Goal: Information Seeking & Learning: Find specific fact

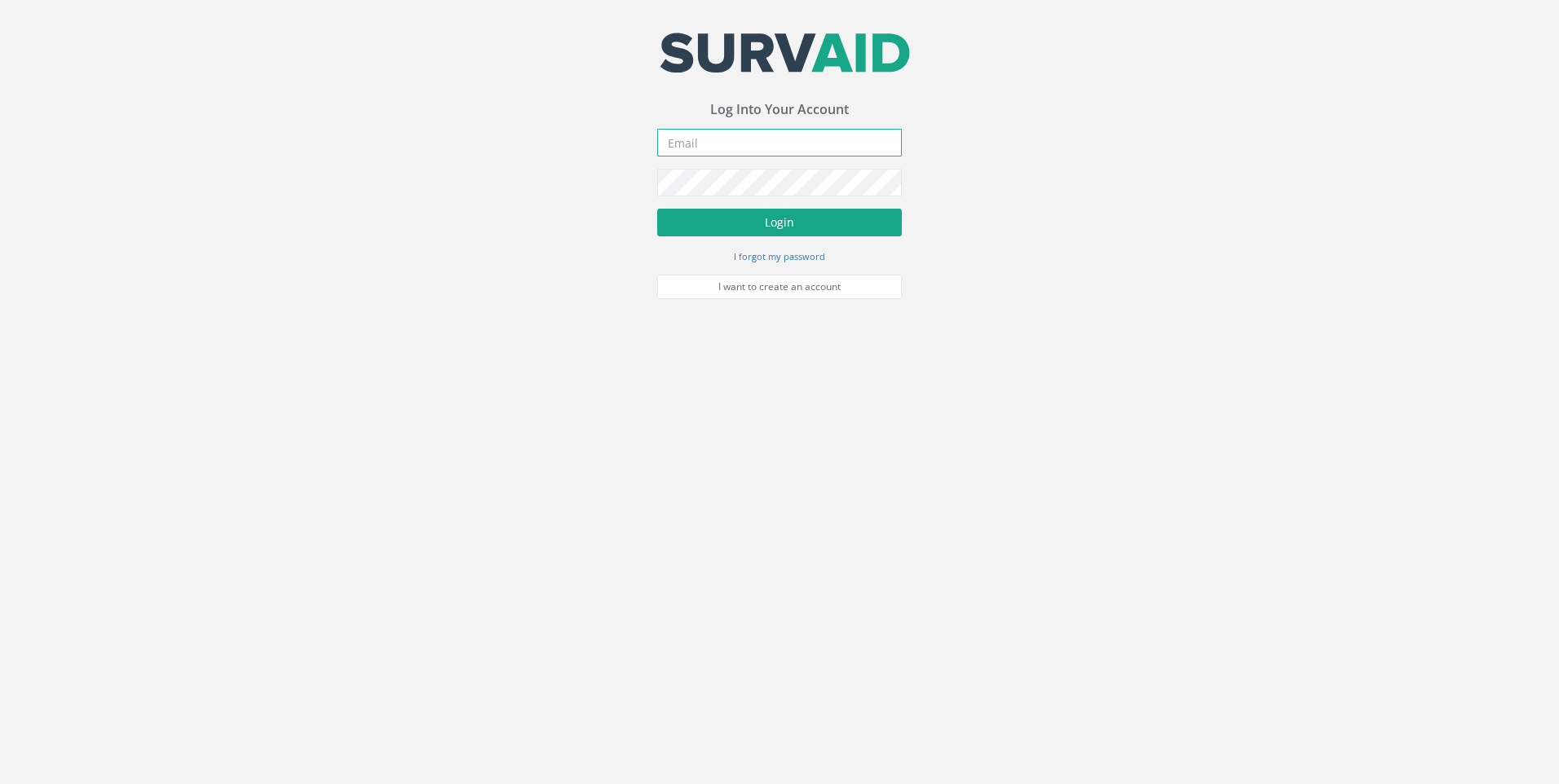
type input "[PERSON_NAME][EMAIL_ADDRESS][PERSON_NAME][DOMAIN_NAME]"
click at [775, 224] on button "Login" at bounding box center [779, 222] width 245 height 28
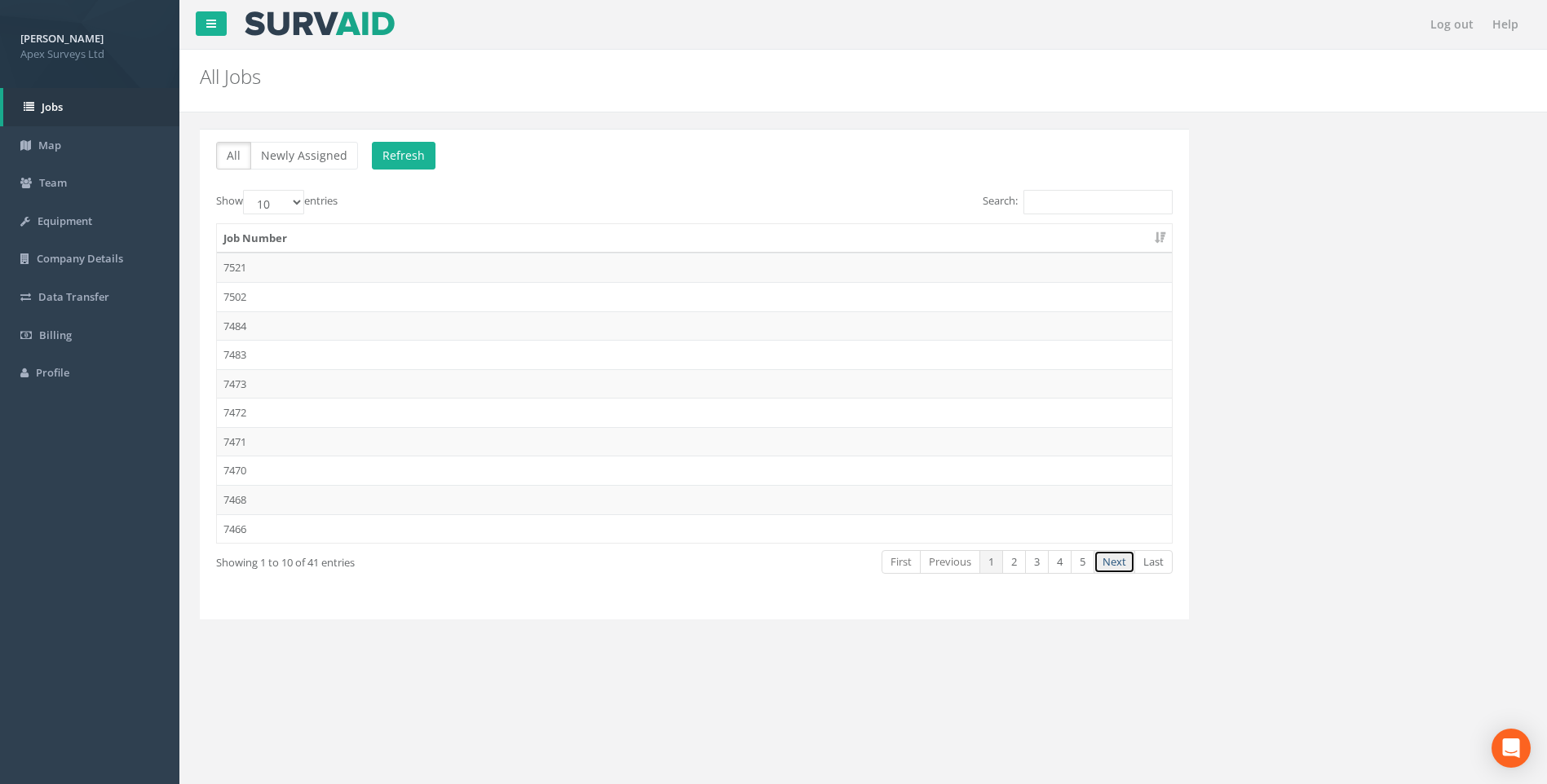
click at [1114, 562] on link "Next" at bounding box center [1114, 562] width 42 height 23
click at [229, 266] on td "7465" at bounding box center [694, 267] width 955 height 29
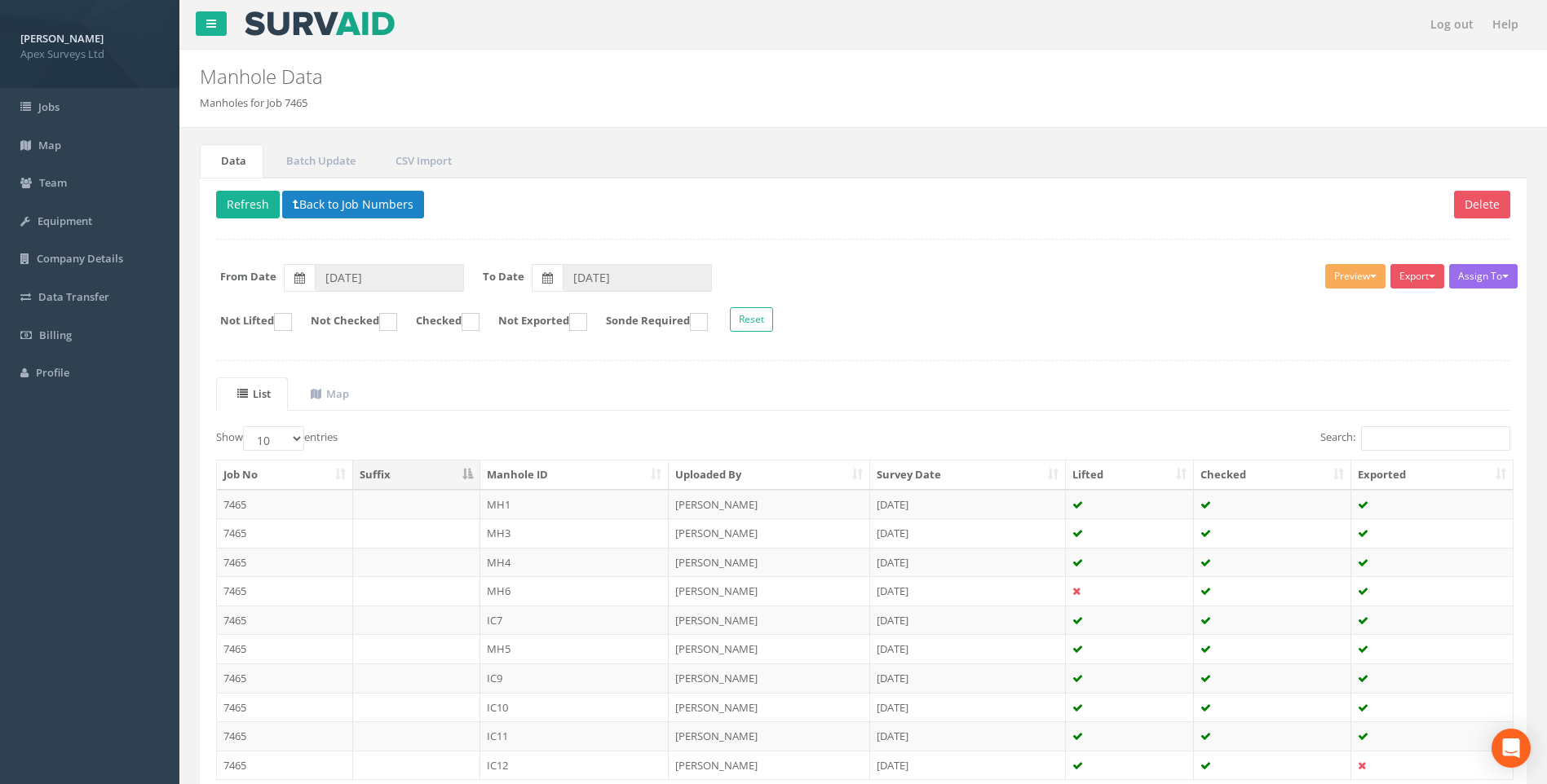
click at [537, 463] on th "Manhole ID" at bounding box center [574, 475] width 189 height 29
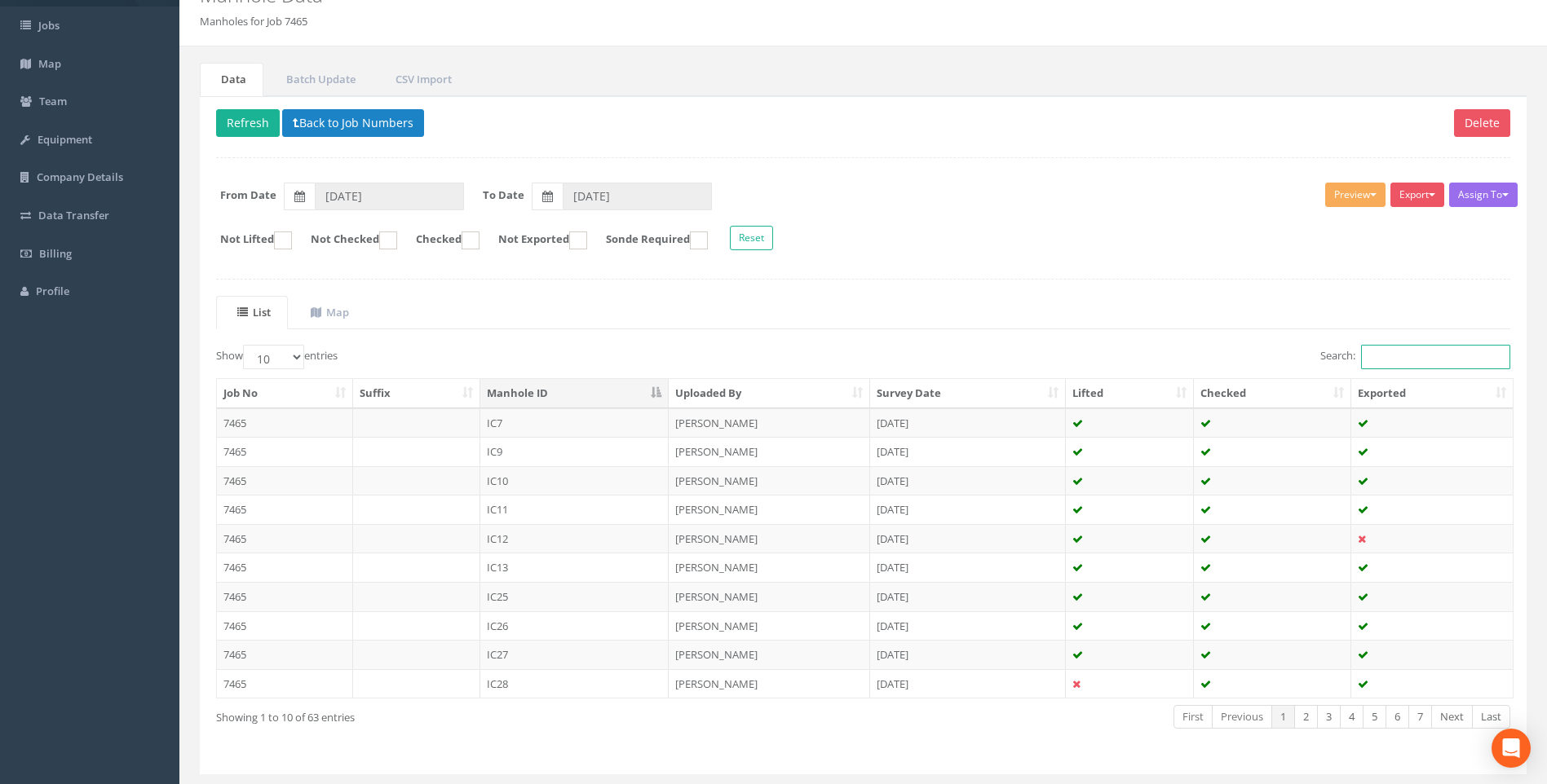
click at [1391, 359] on input "Search:" at bounding box center [1435, 357] width 149 height 24
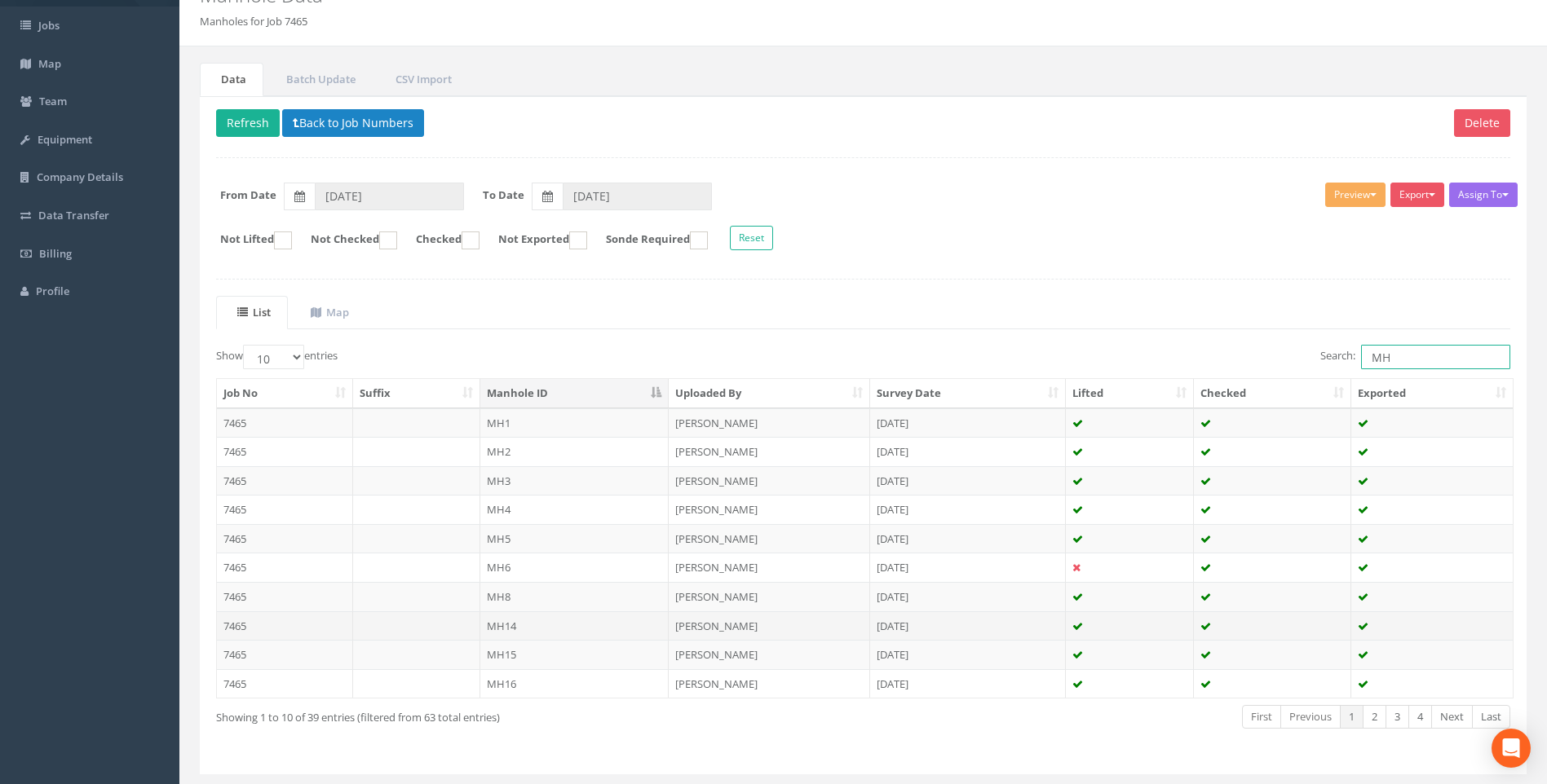
type input "MH"
click at [506, 626] on td "MH14" at bounding box center [574, 626] width 189 height 29
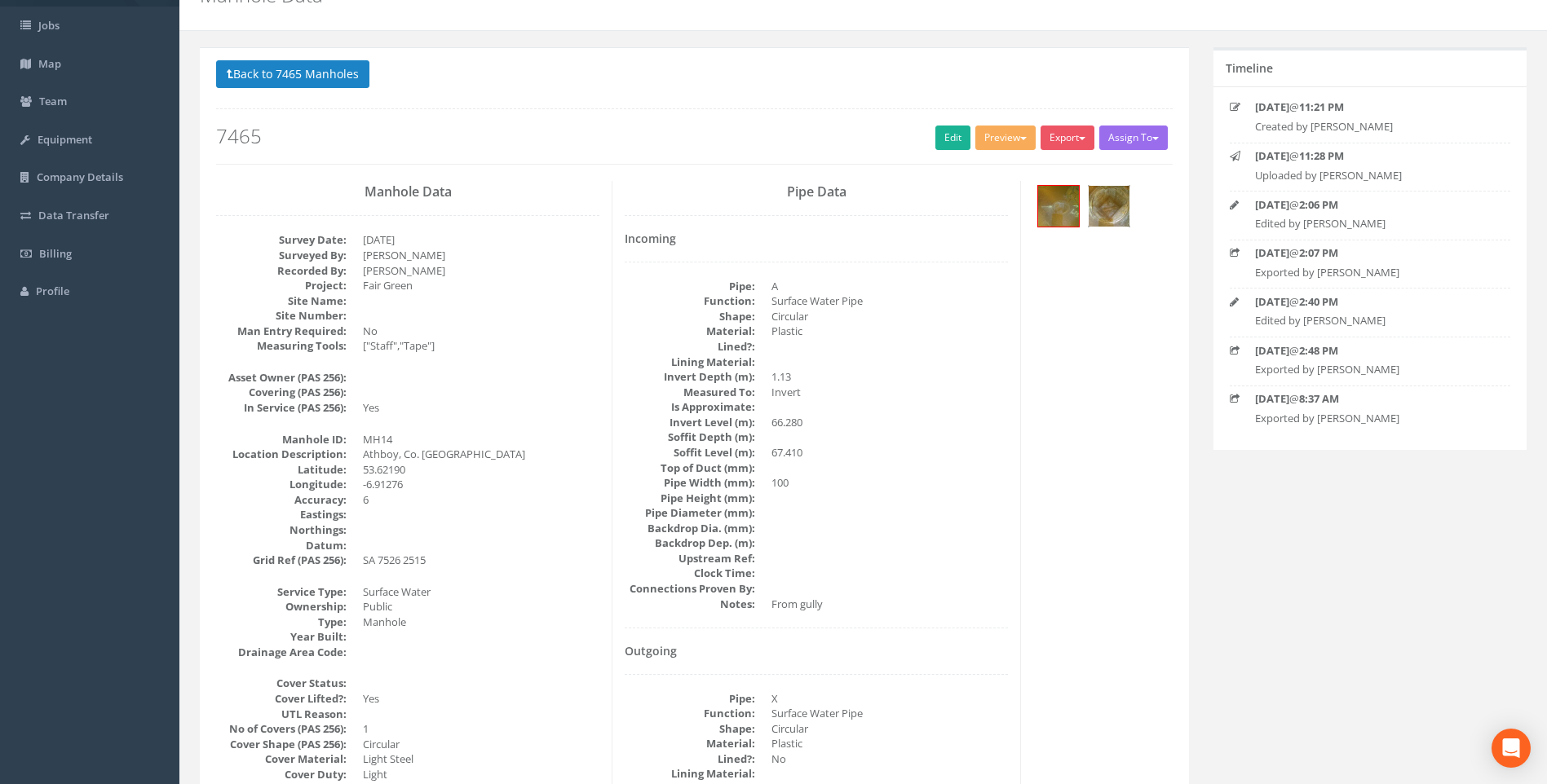
click at [1104, 205] on img at bounding box center [1109, 206] width 41 height 41
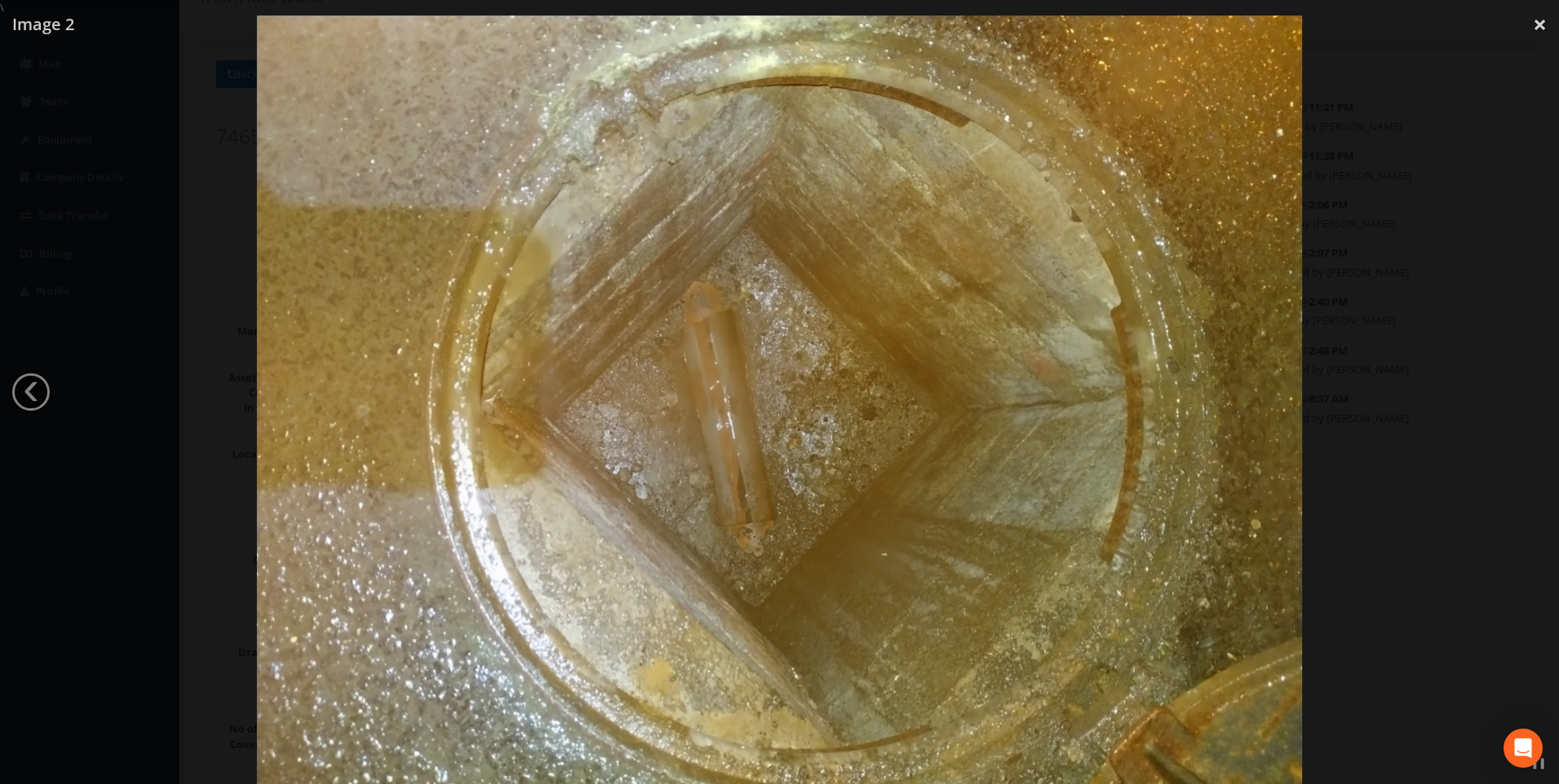
click at [127, 87] on div at bounding box center [779, 407] width 1559 height 784
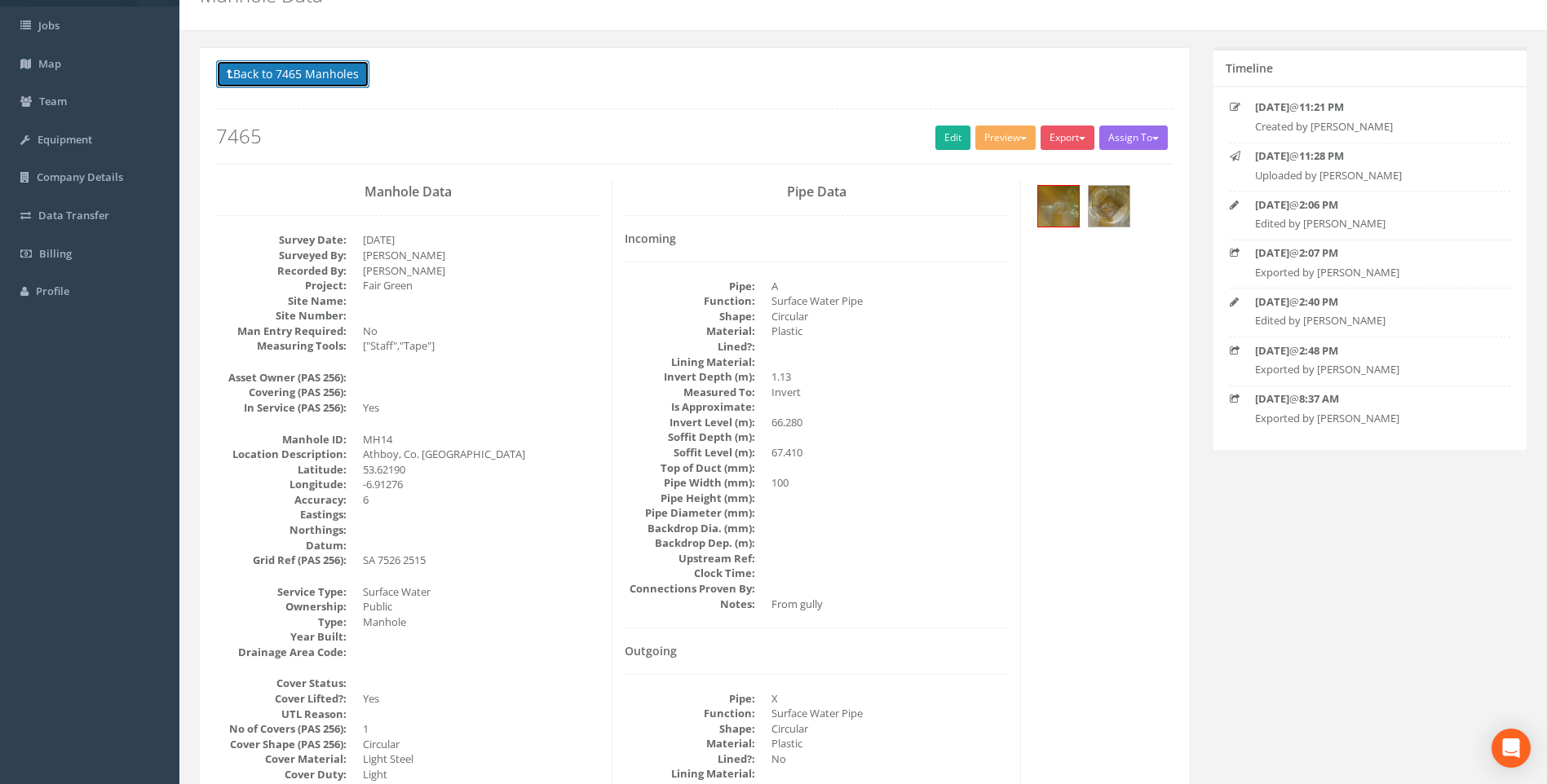
click at [267, 70] on button "Back to 7465 Manholes" at bounding box center [293, 74] width 154 height 28
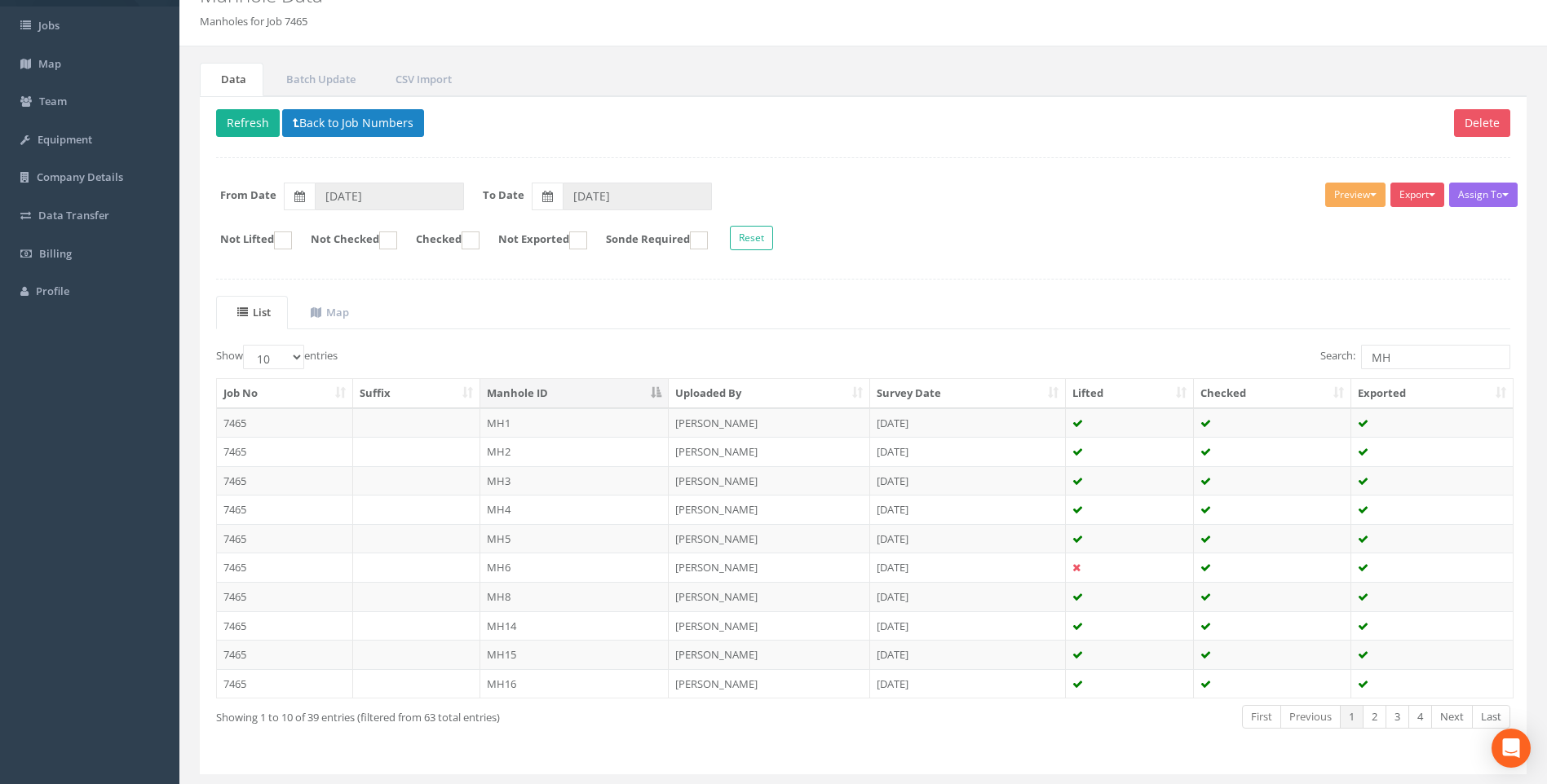
click at [279, 536] on td "7465" at bounding box center [285, 538] width 136 height 29
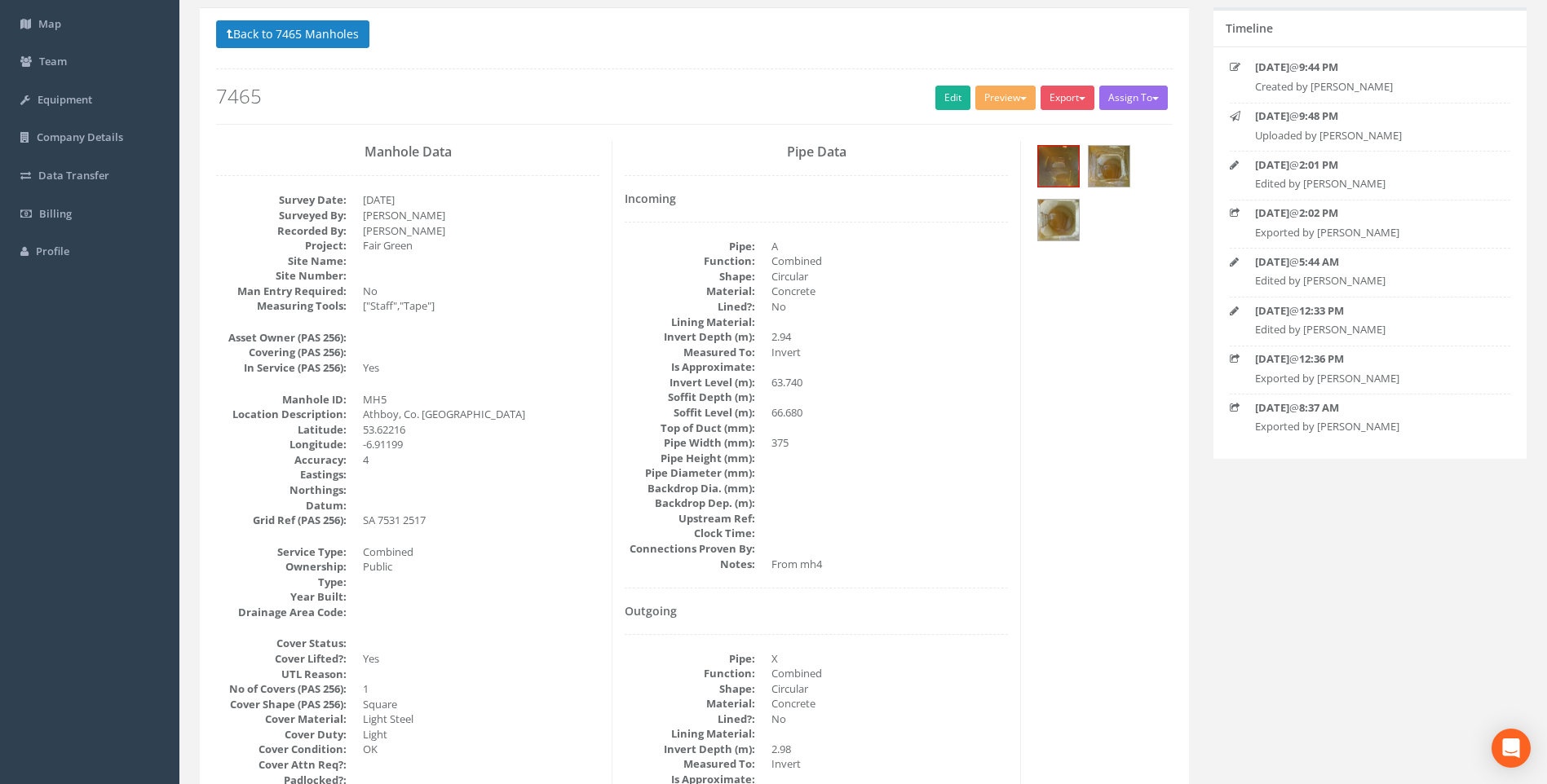
scroll to position [163, 0]
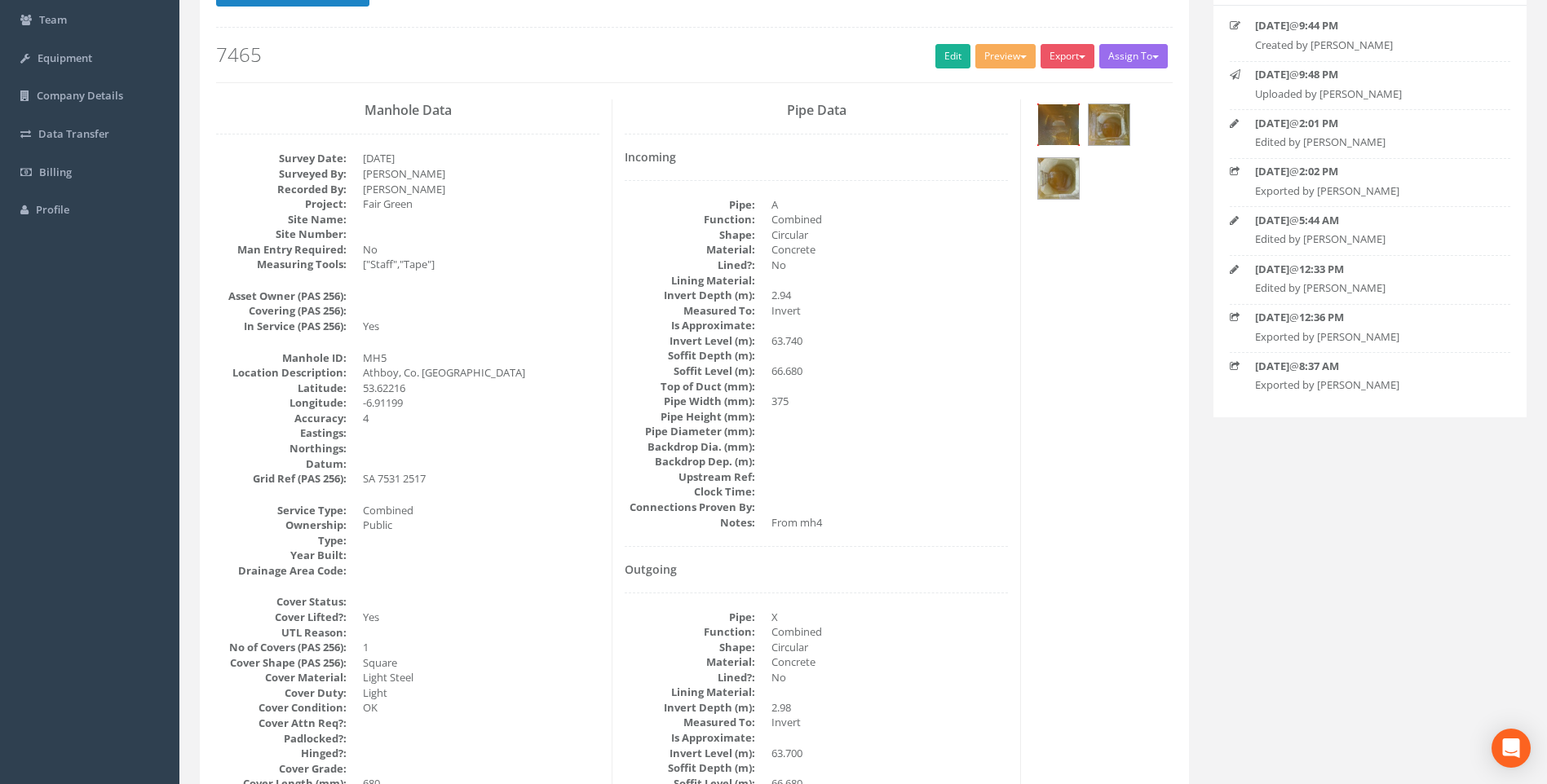
click at [1054, 124] on img at bounding box center [1058, 124] width 41 height 41
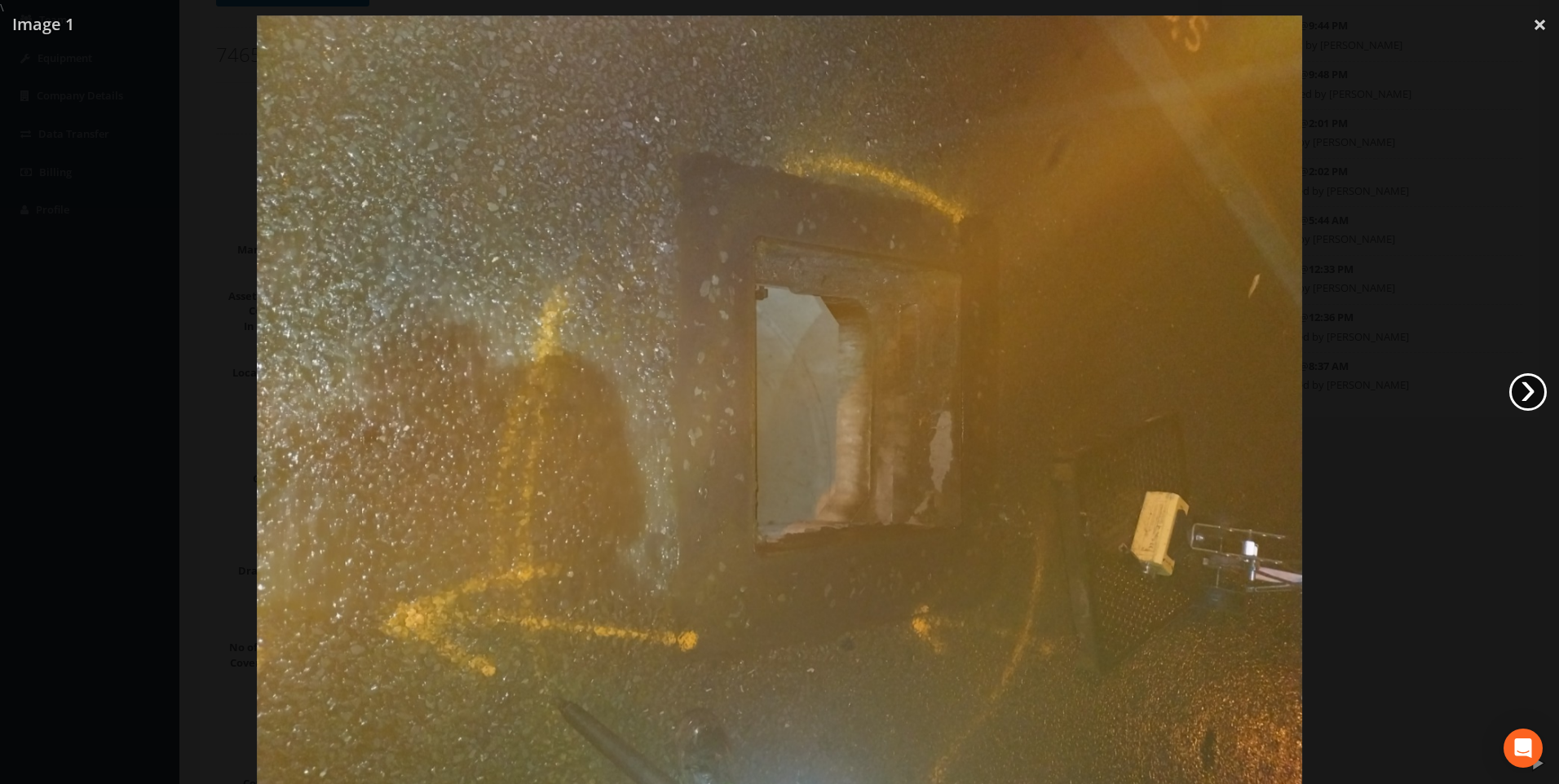
click at [1519, 387] on link "›" at bounding box center [1528, 392] width 38 height 38
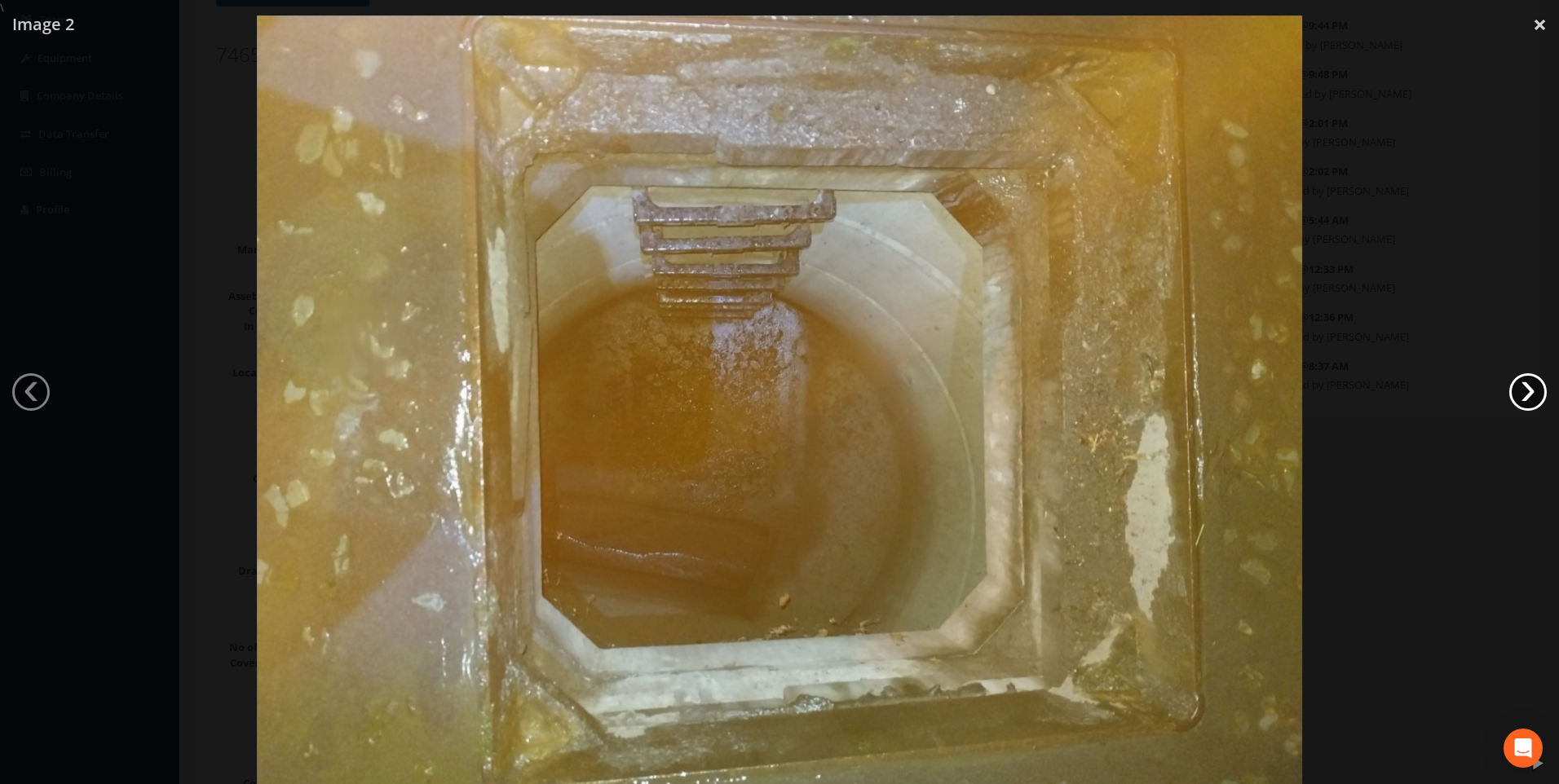
click at [1519, 387] on link "›" at bounding box center [1528, 392] width 38 height 38
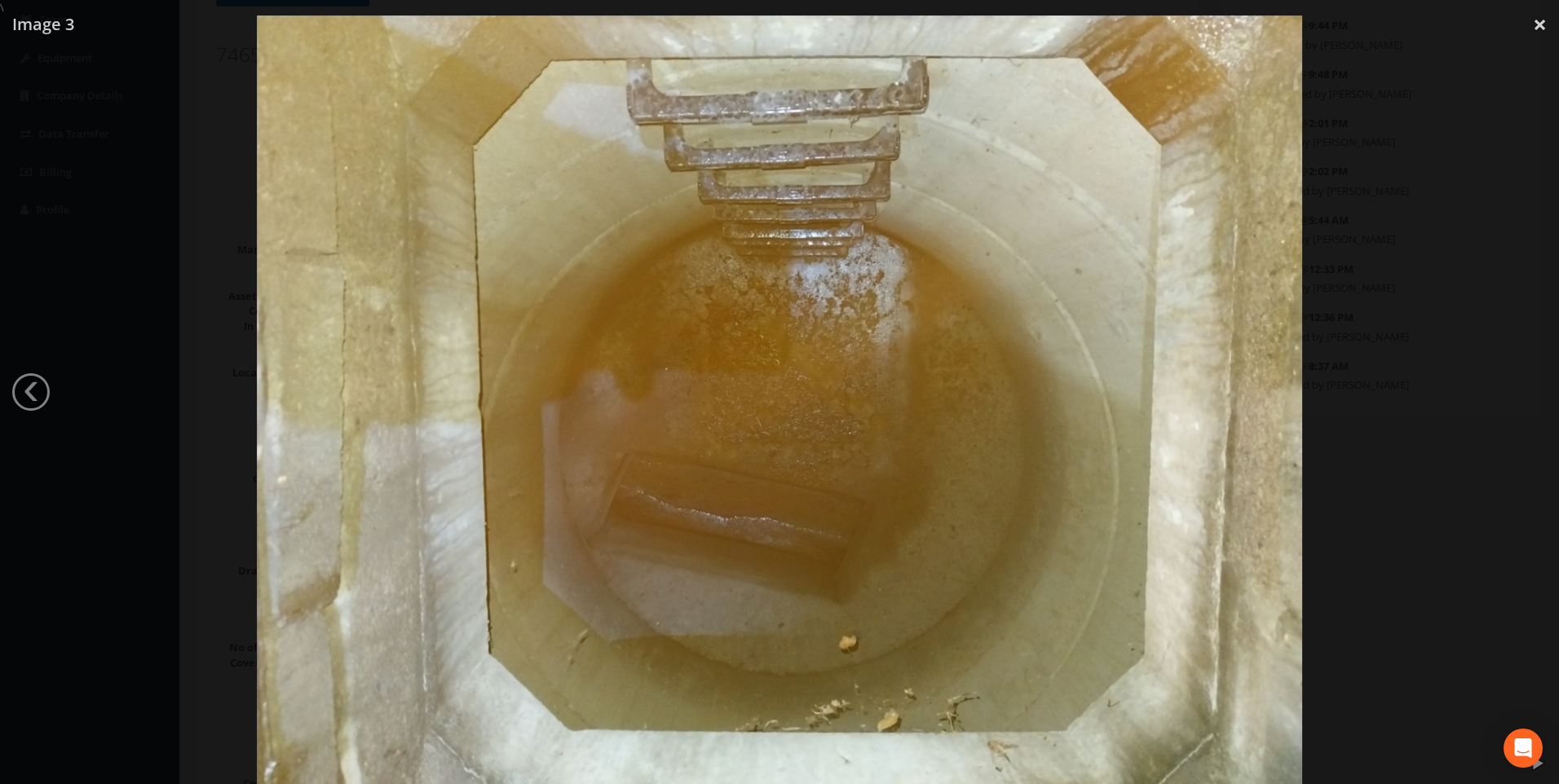
click at [82, 43] on div at bounding box center [779, 407] width 1559 height 784
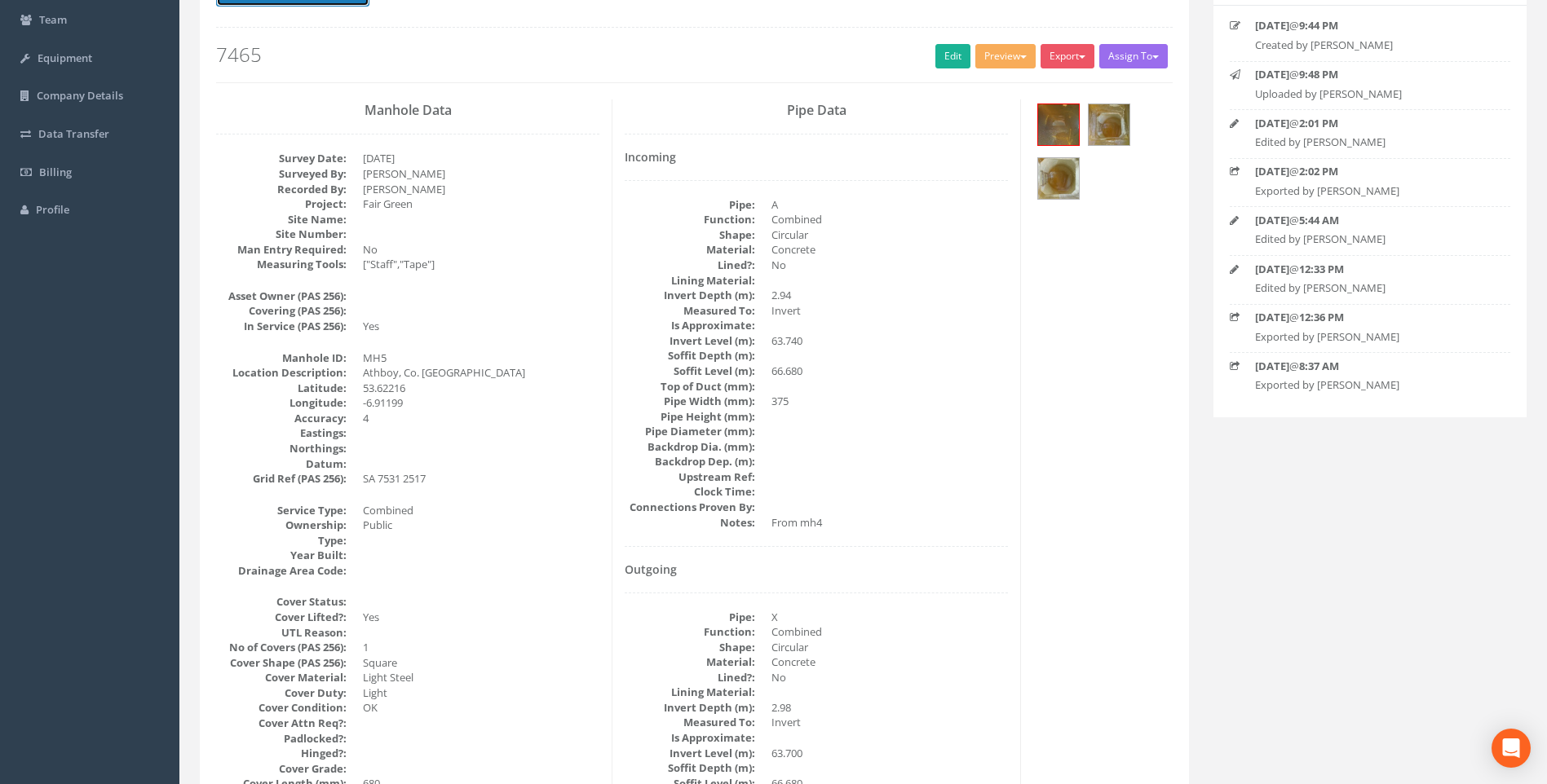
drag, startPoint x: 268, startPoint y: 2, endPoint x: 278, endPoint y: 8, distance: 11.7
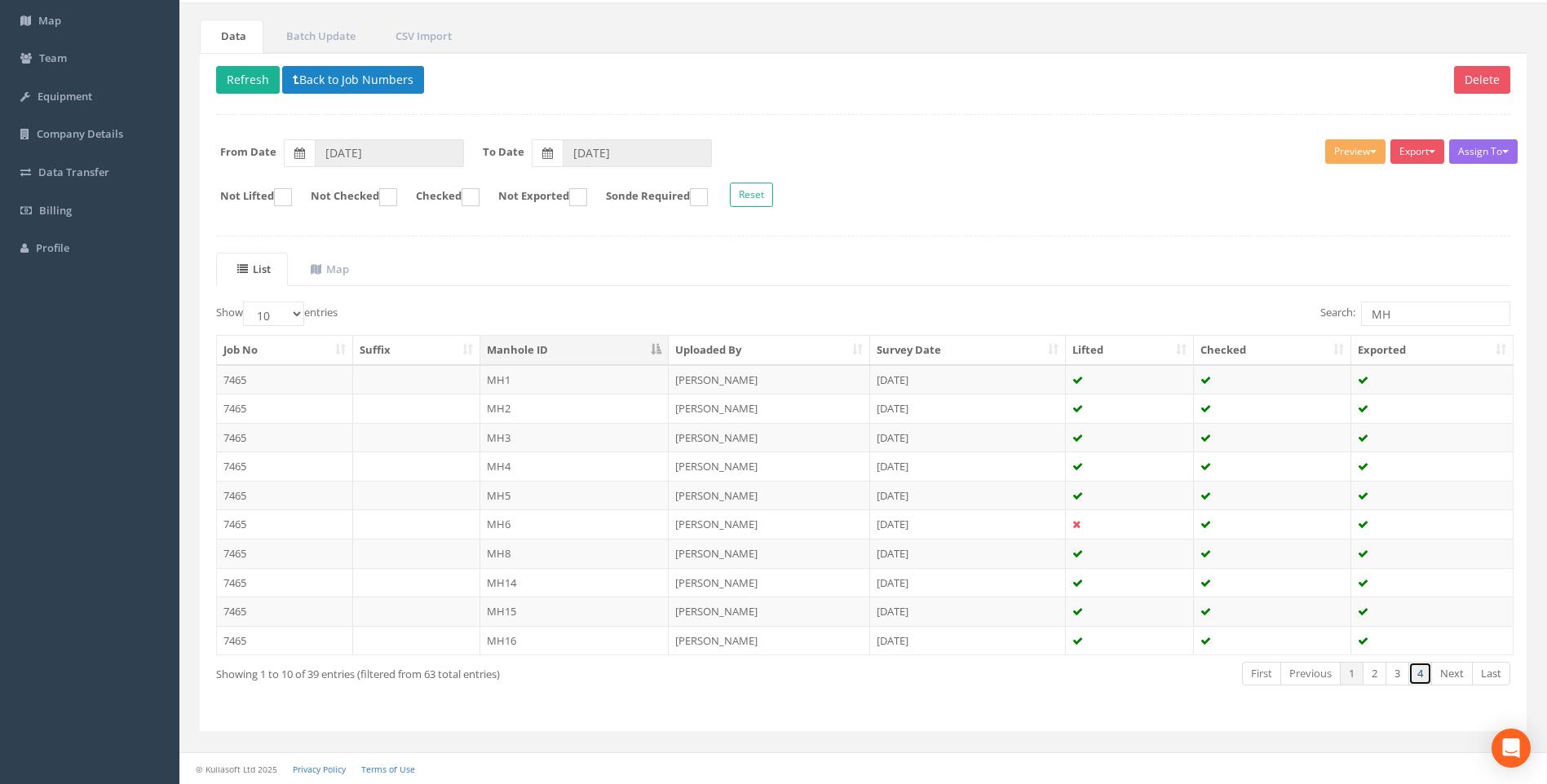
click at [1420, 676] on link "4" at bounding box center [1420, 674] width 23 height 23
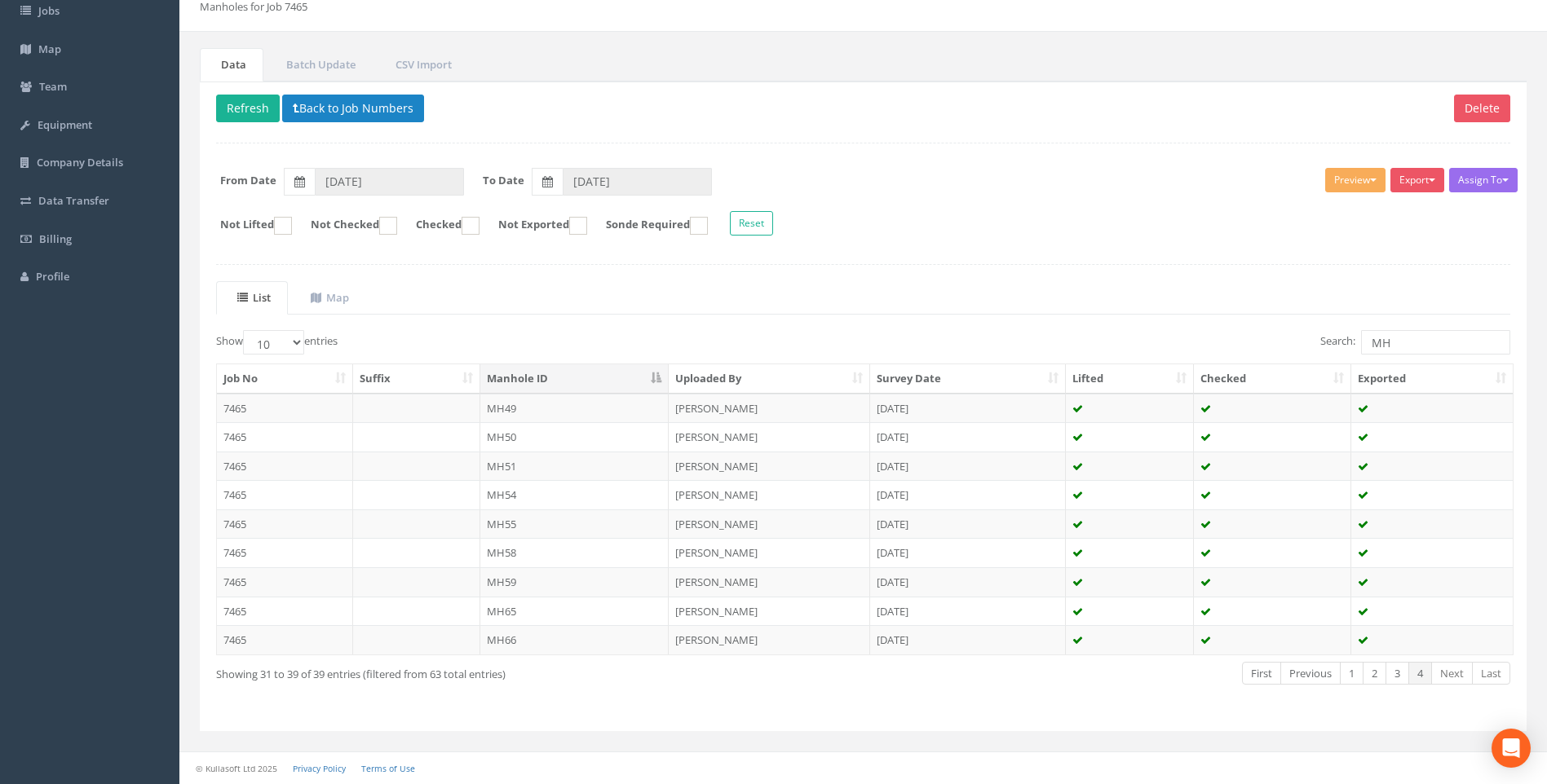
scroll to position [96, 0]
click at [1393, 672] on link "3" at bounding box center [1397, 674] width 23 height 23
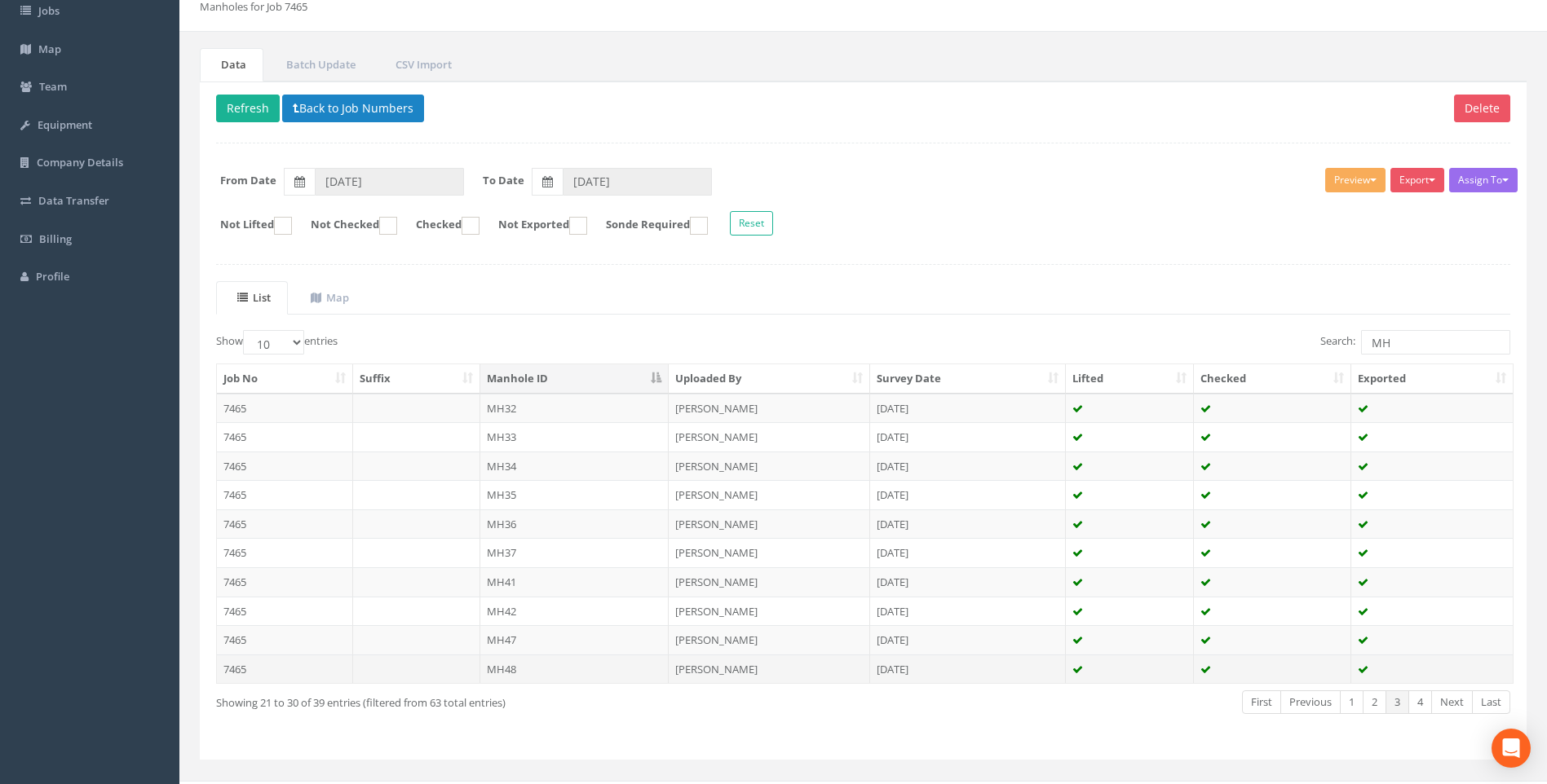
click at [509, 665] on td "MH48" at bounding box center [574, 669] width 189 height 29
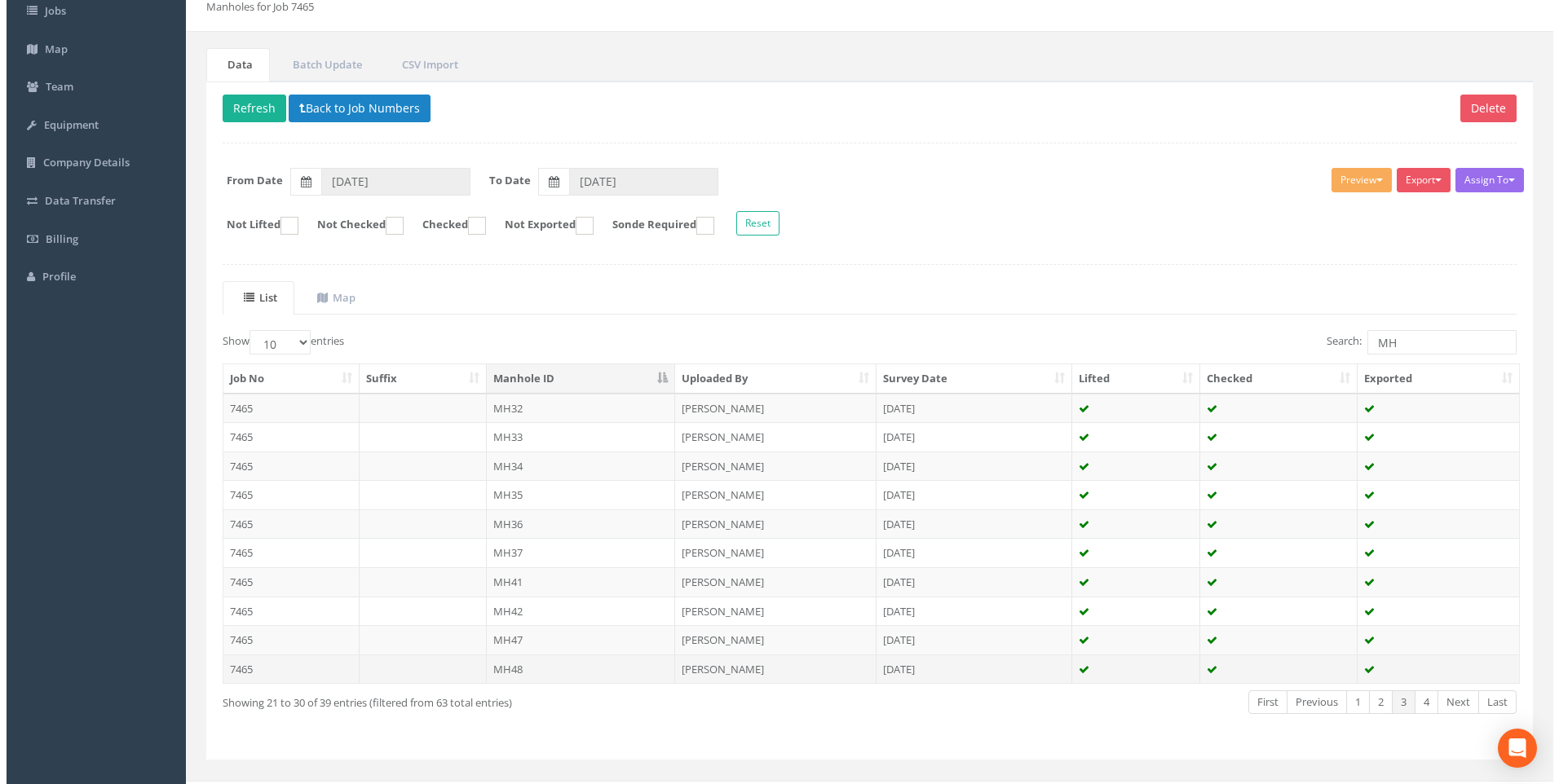
scroll to position [0, 0]
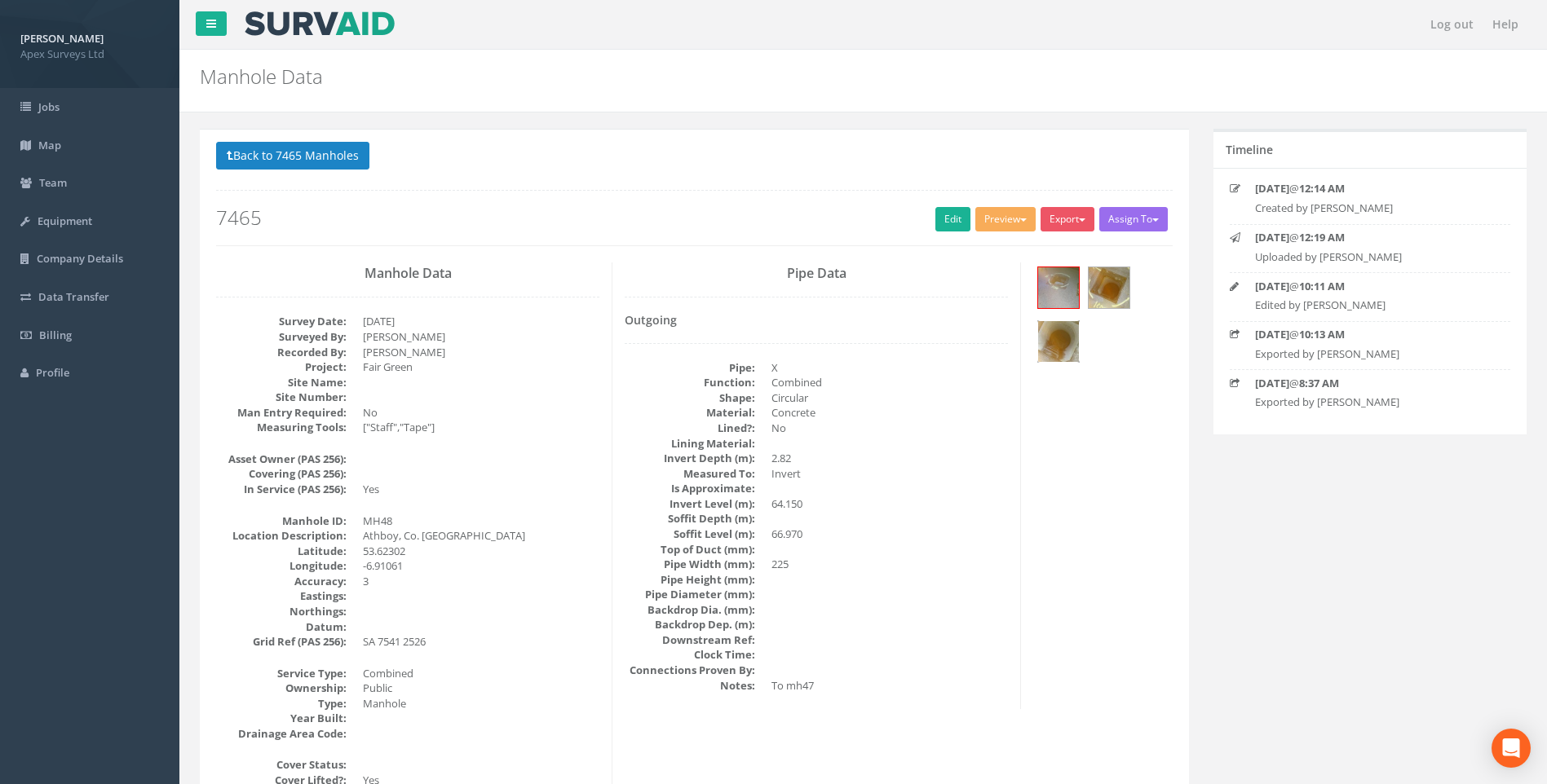
click at [1047, 339] on img at bounding box center [1058, 341] width 41 height 41
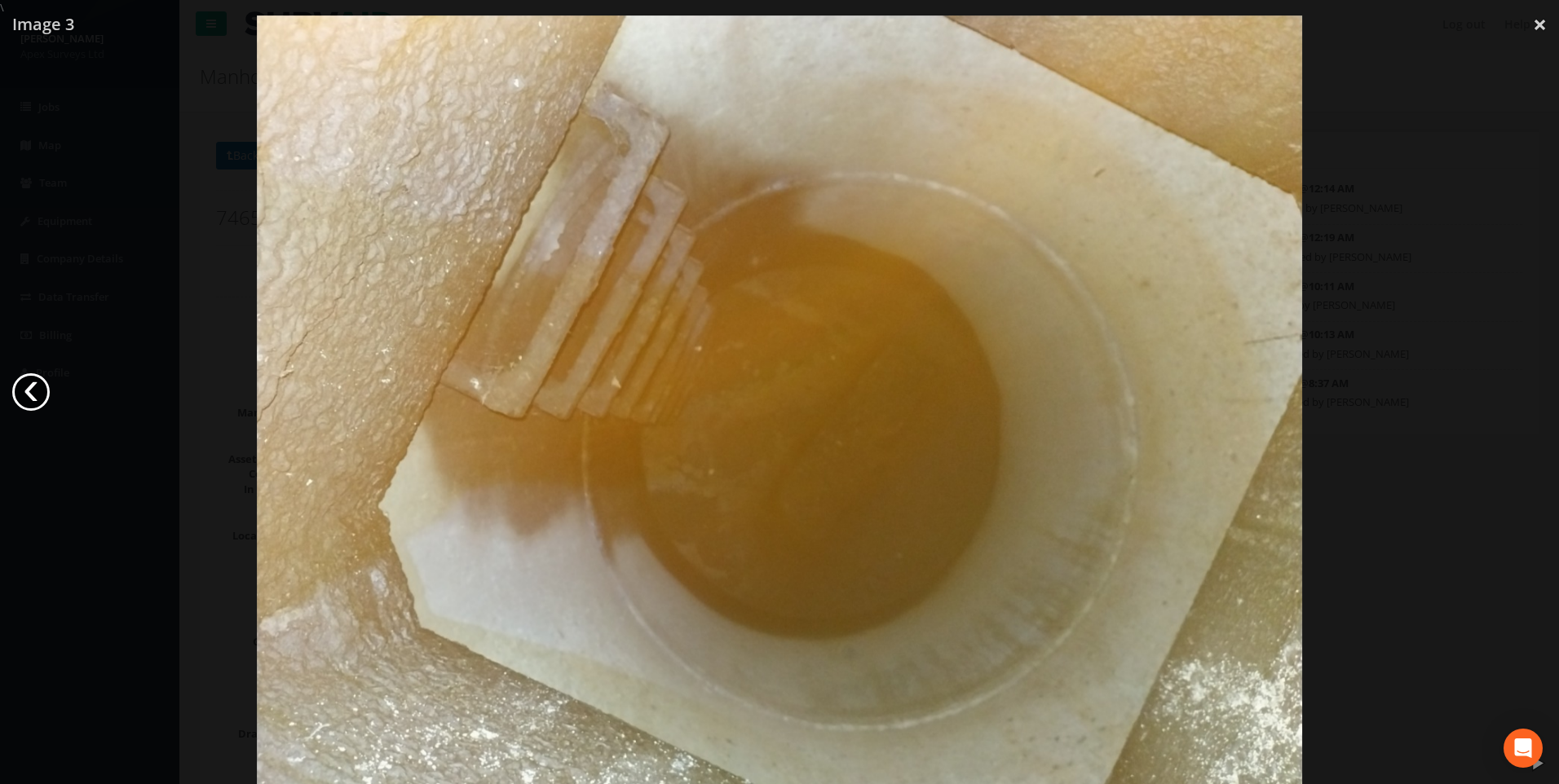
click at [31, 394] on link "‹" at bounding box center [32, 392] width 38 height 38
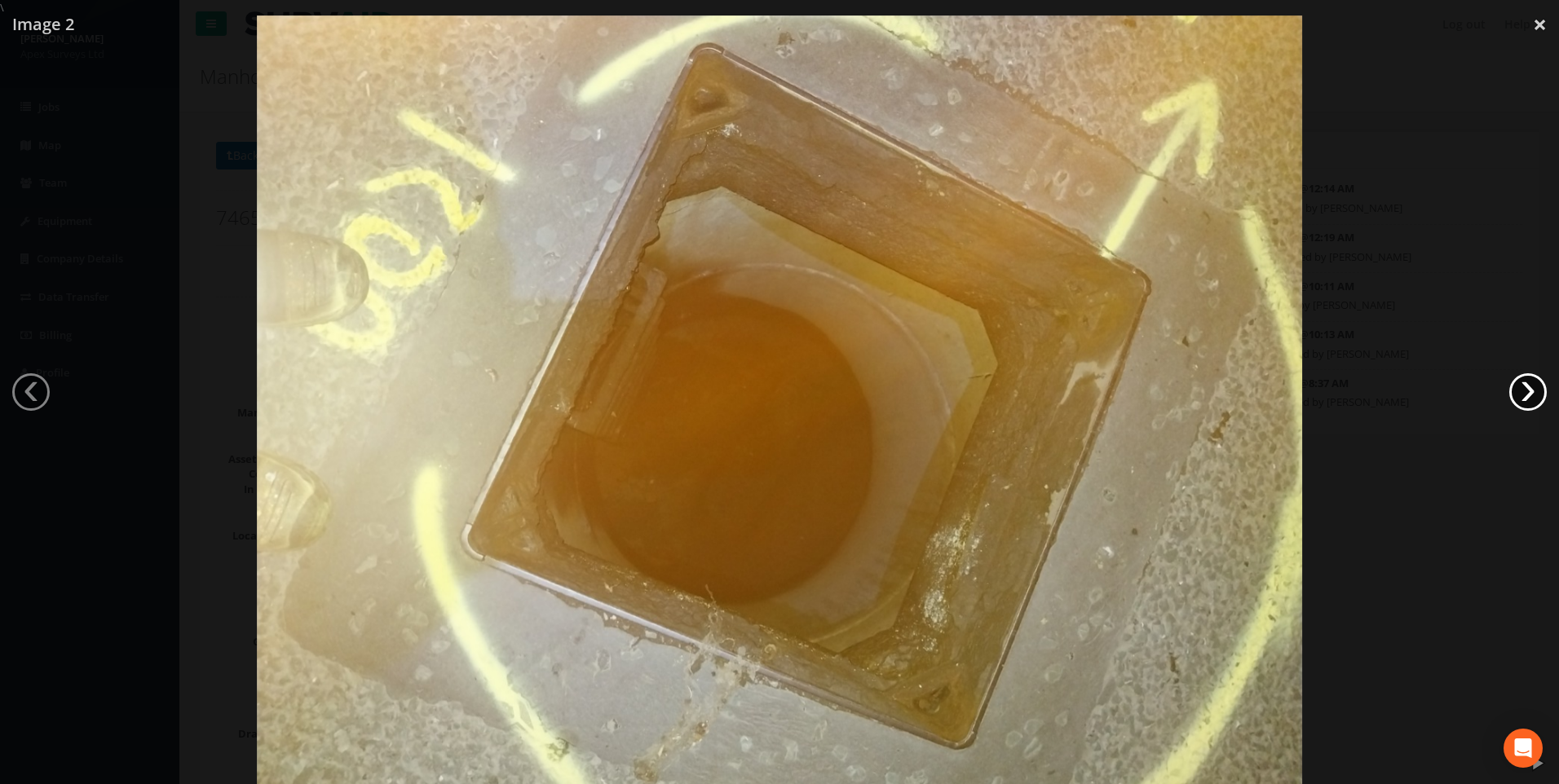
click at [1518, 387] on link "›" at bounding box center [1528, 392] width 38 height 38
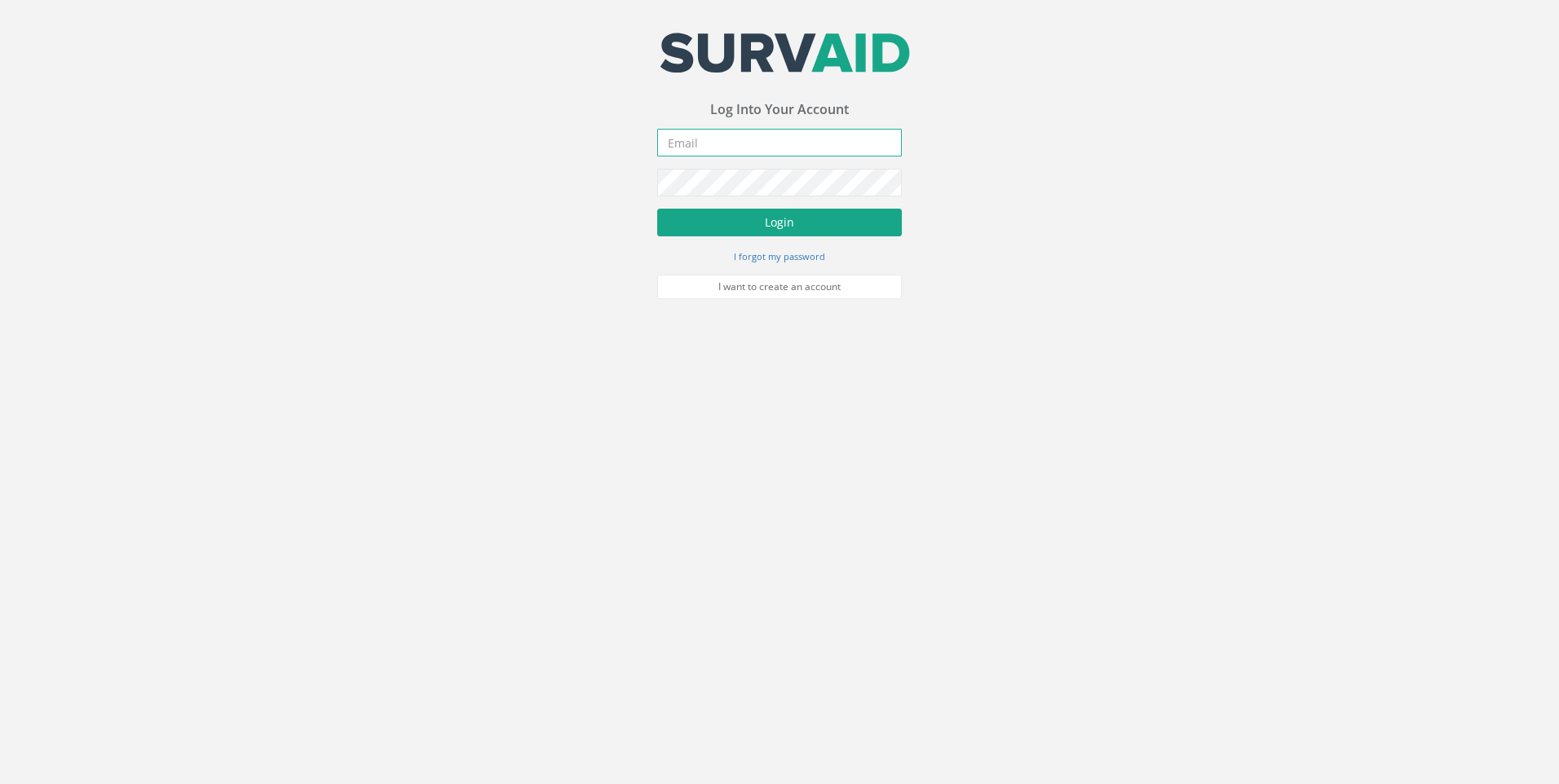
type input "[PERSON_NAME][EMAIL_ADDRESS][PERSON_NAME][DOMAIN_NAME]"
click at [800, 222] on button "Login" at bounding box center [779, 222] width 245 height 28
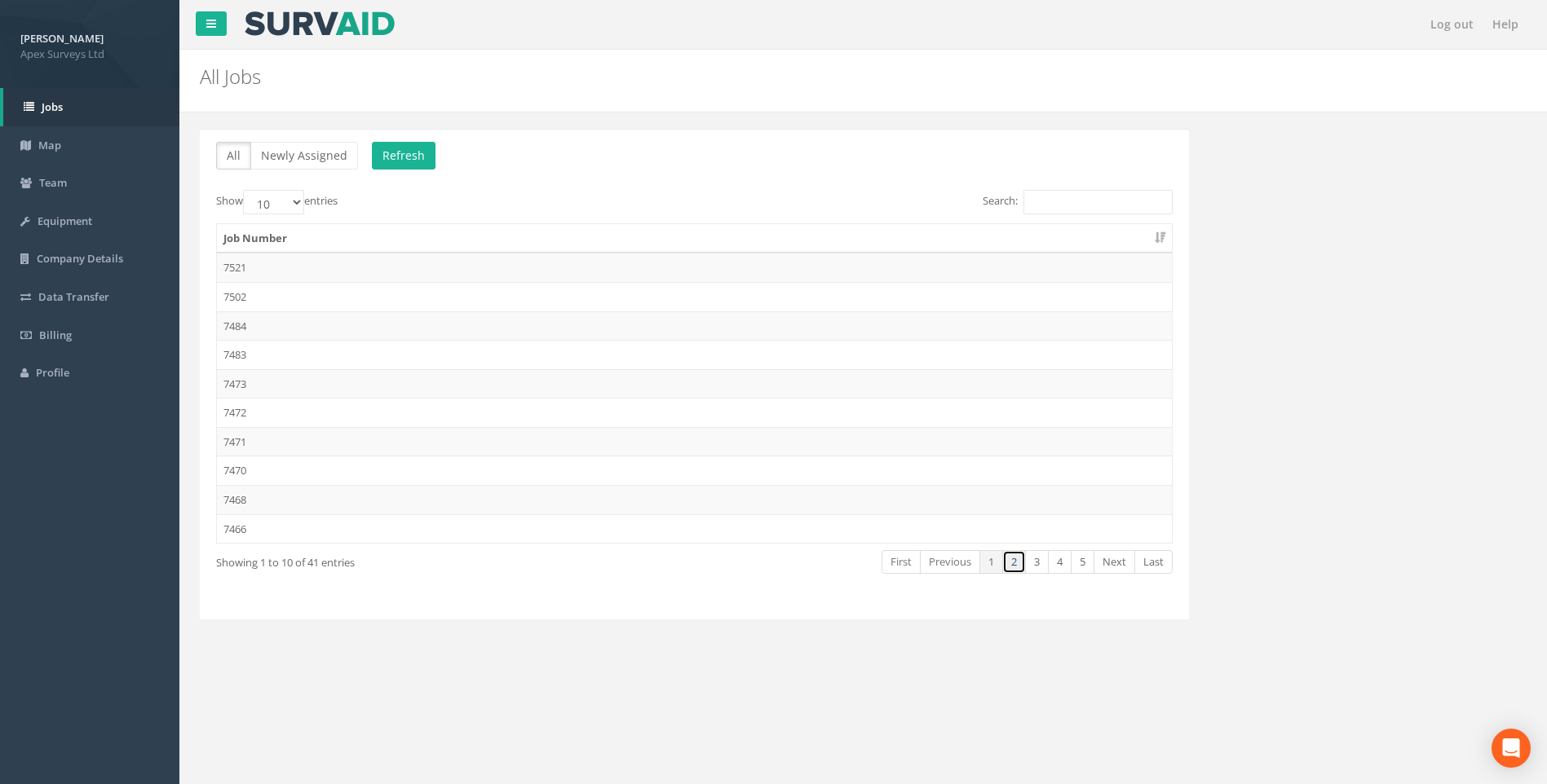
click at [1014, 565] on link "2" at bounding box center [1014, 562] width 23 height 23
click at [239, 298] on td "7464" at bounding box center [694, 296] width 955 height 29
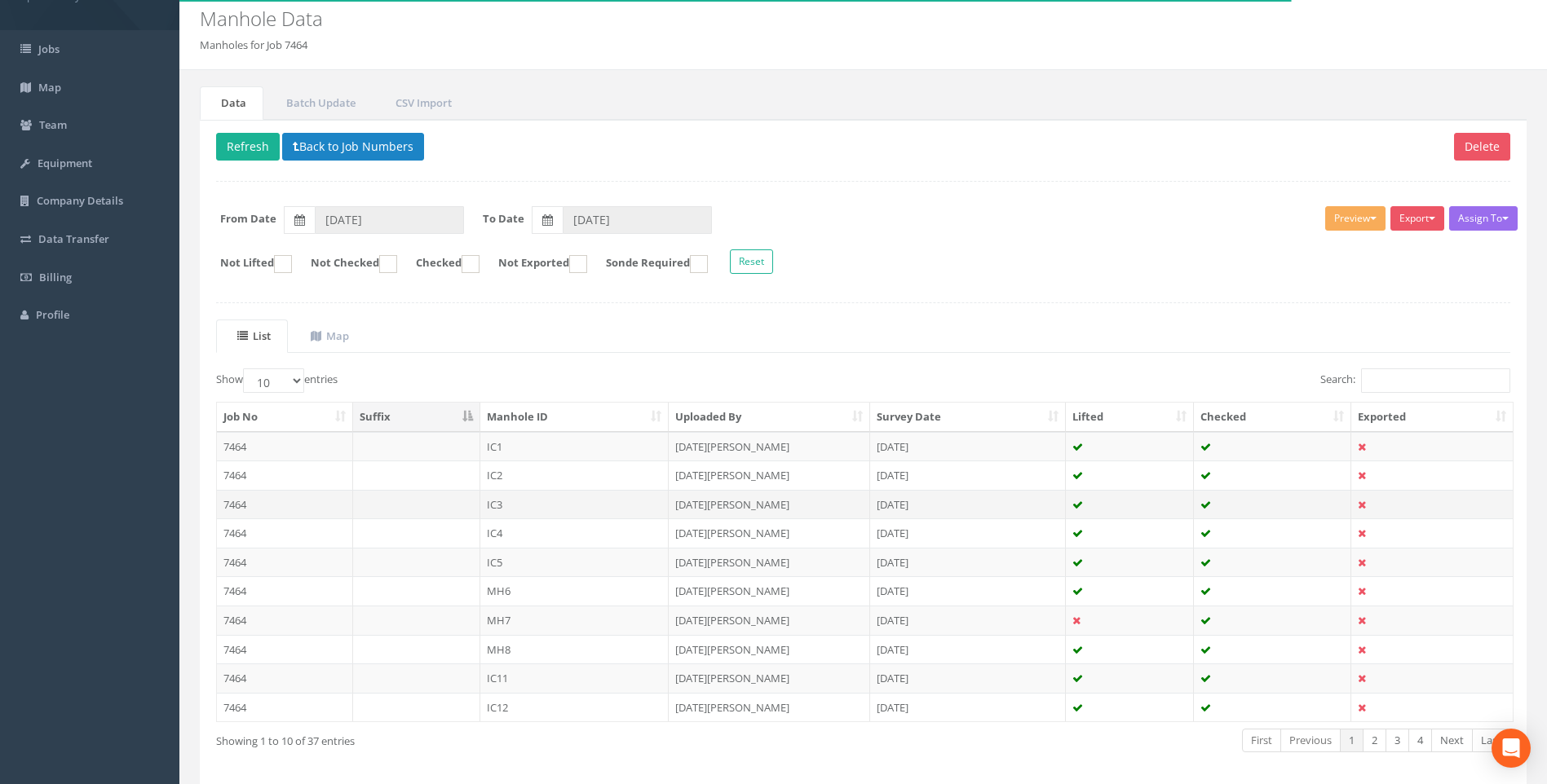
scroll to position [125, 0]
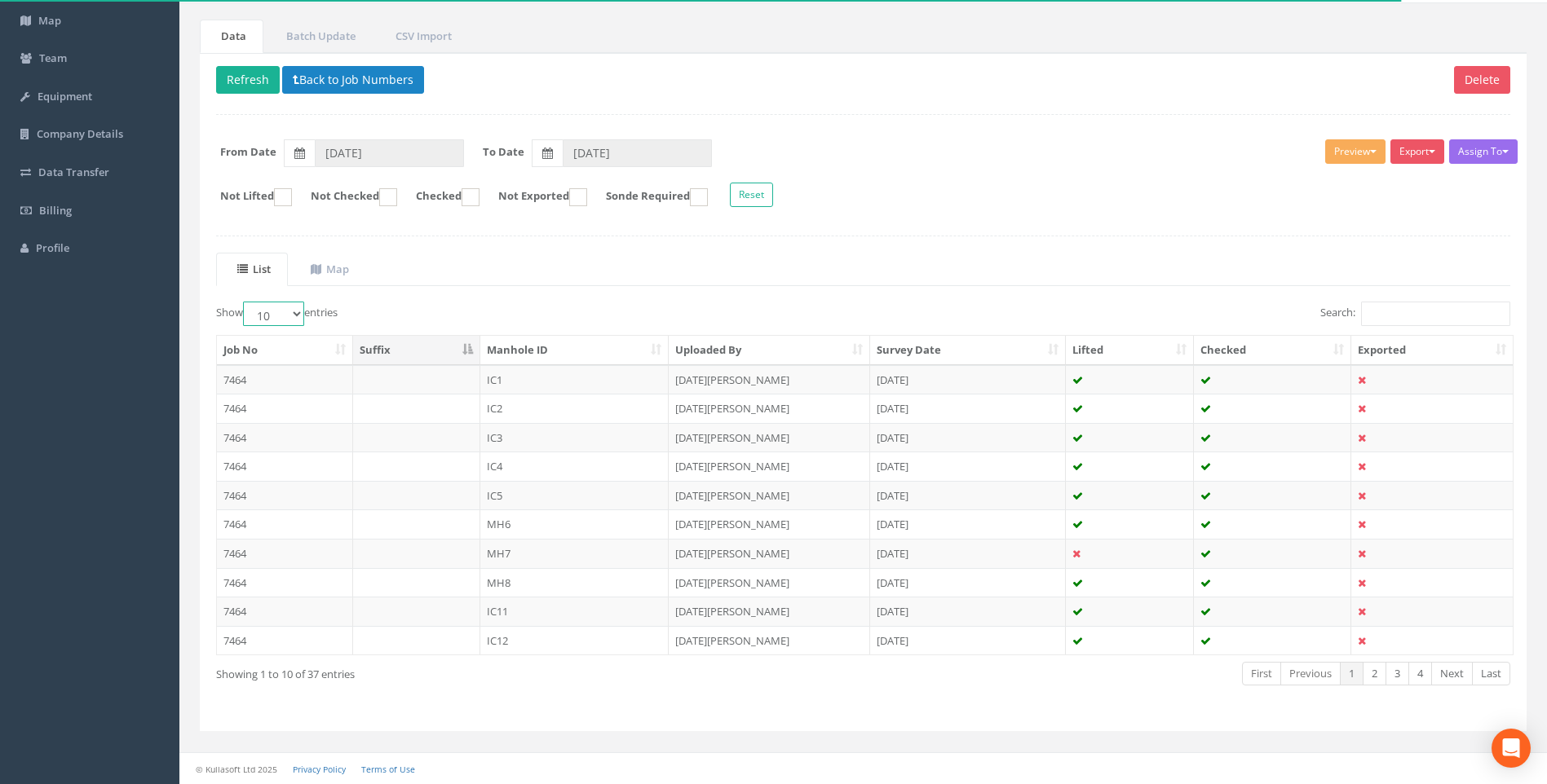
click at [296, 314] on select "10 25 50 100" at bounding box center [274, 313] width 61 height 24
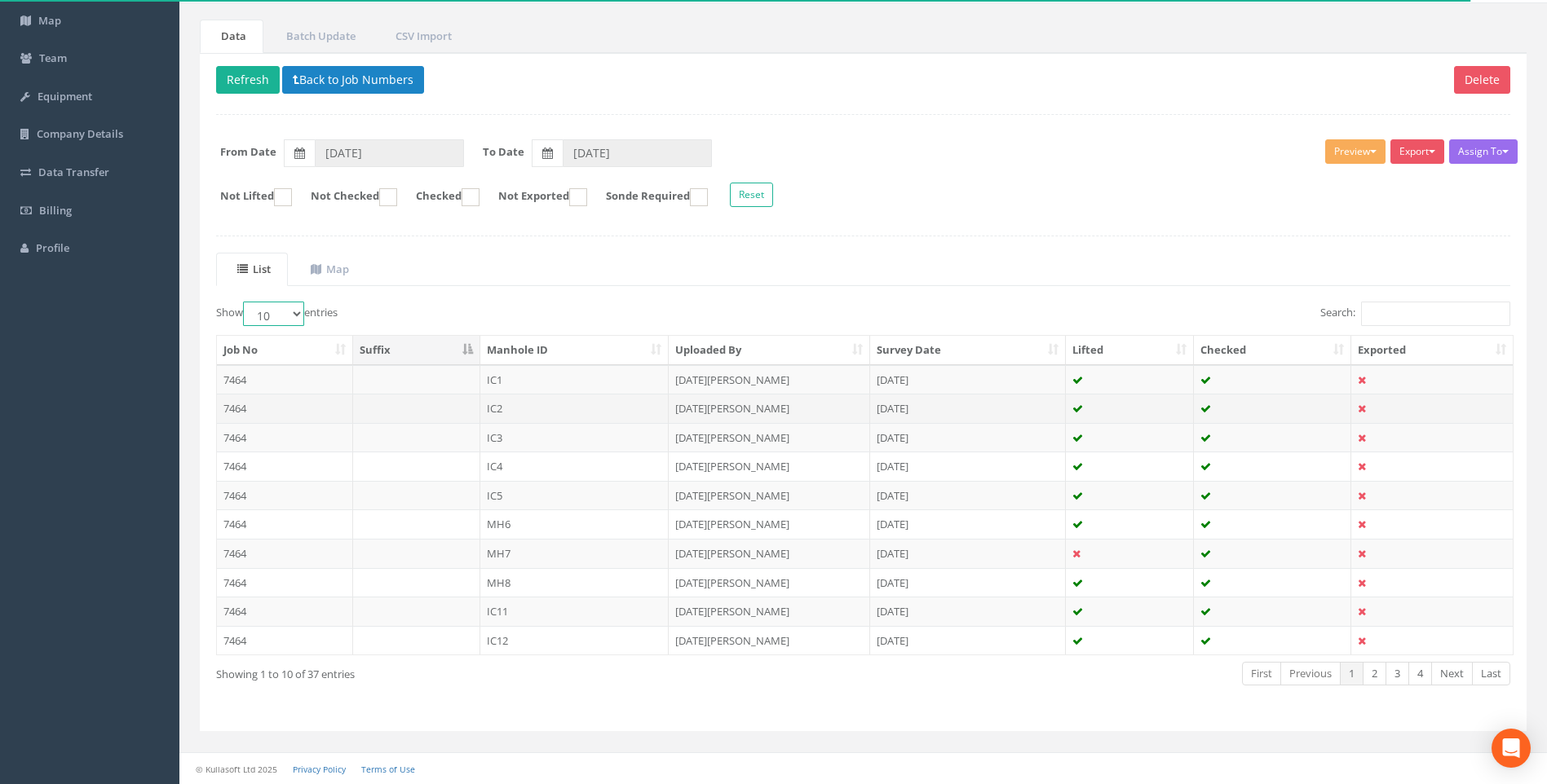
select select "50"
click at [246, 302] on select "10 25 50 100" at bounding box center [274, 313] width 61 height 24
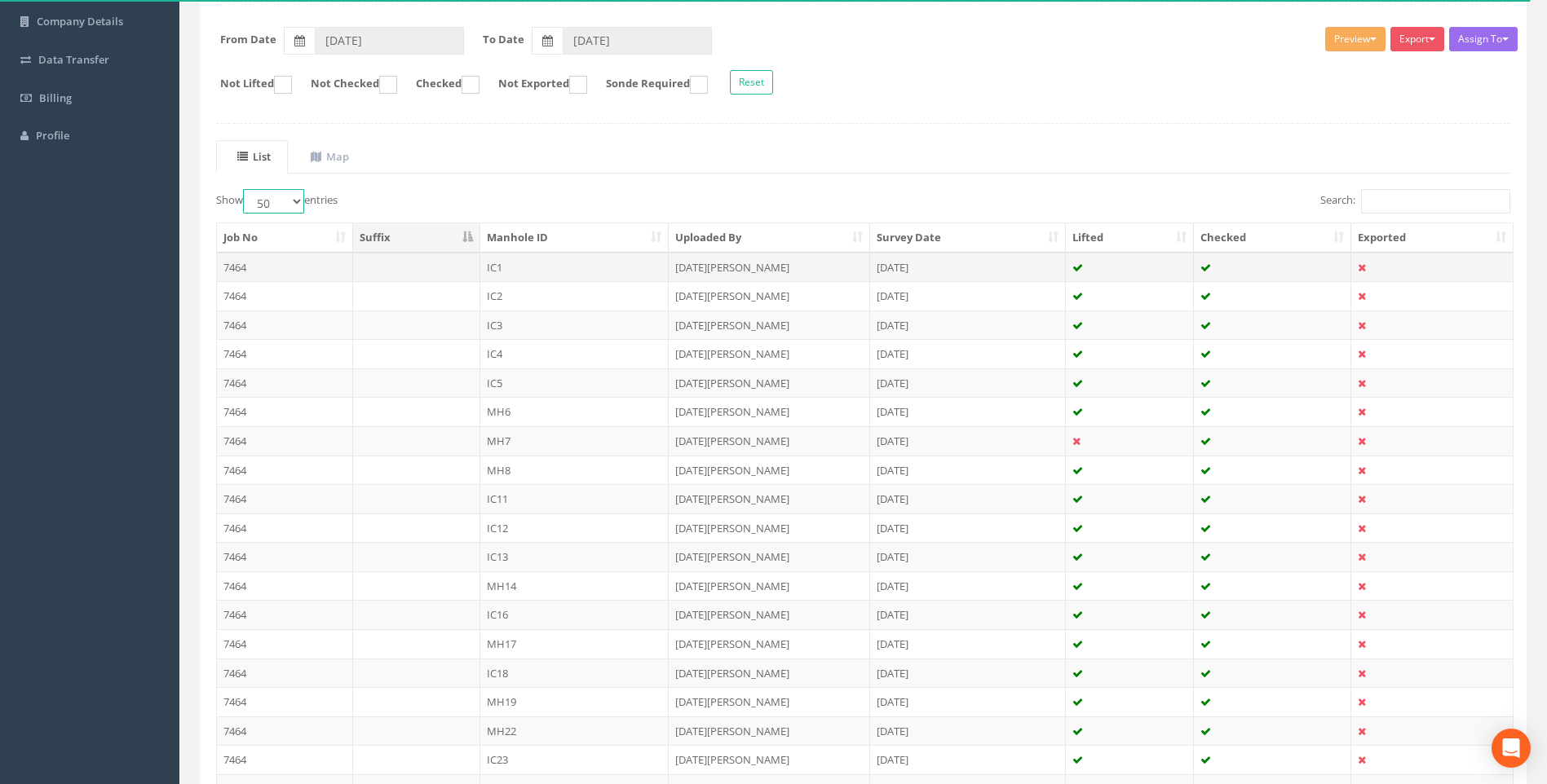
scroll to position [206, 0]
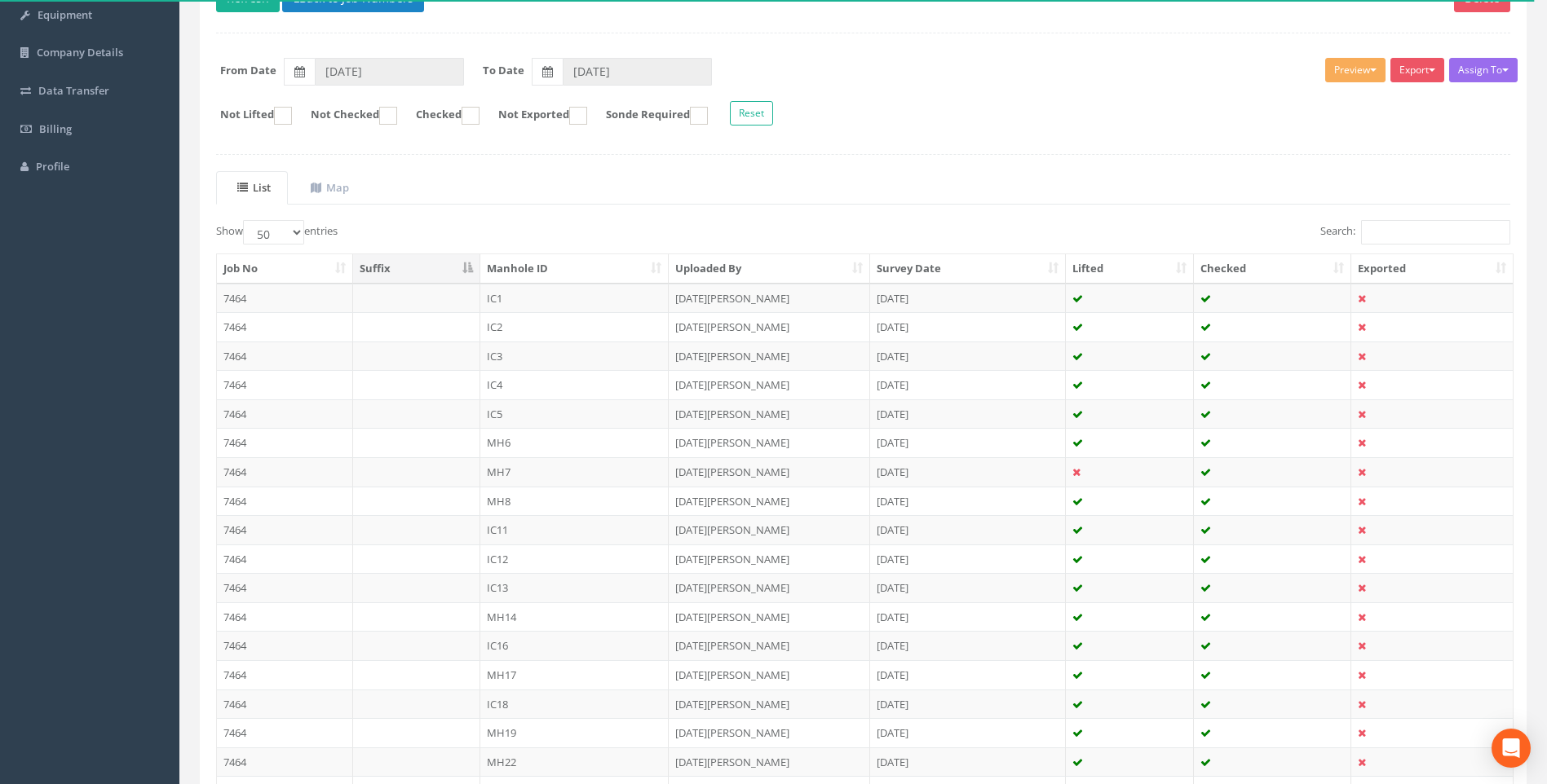
click at [584, 263] on th "Manhole ID" at bounding box center [574, 269] width 189 height 29
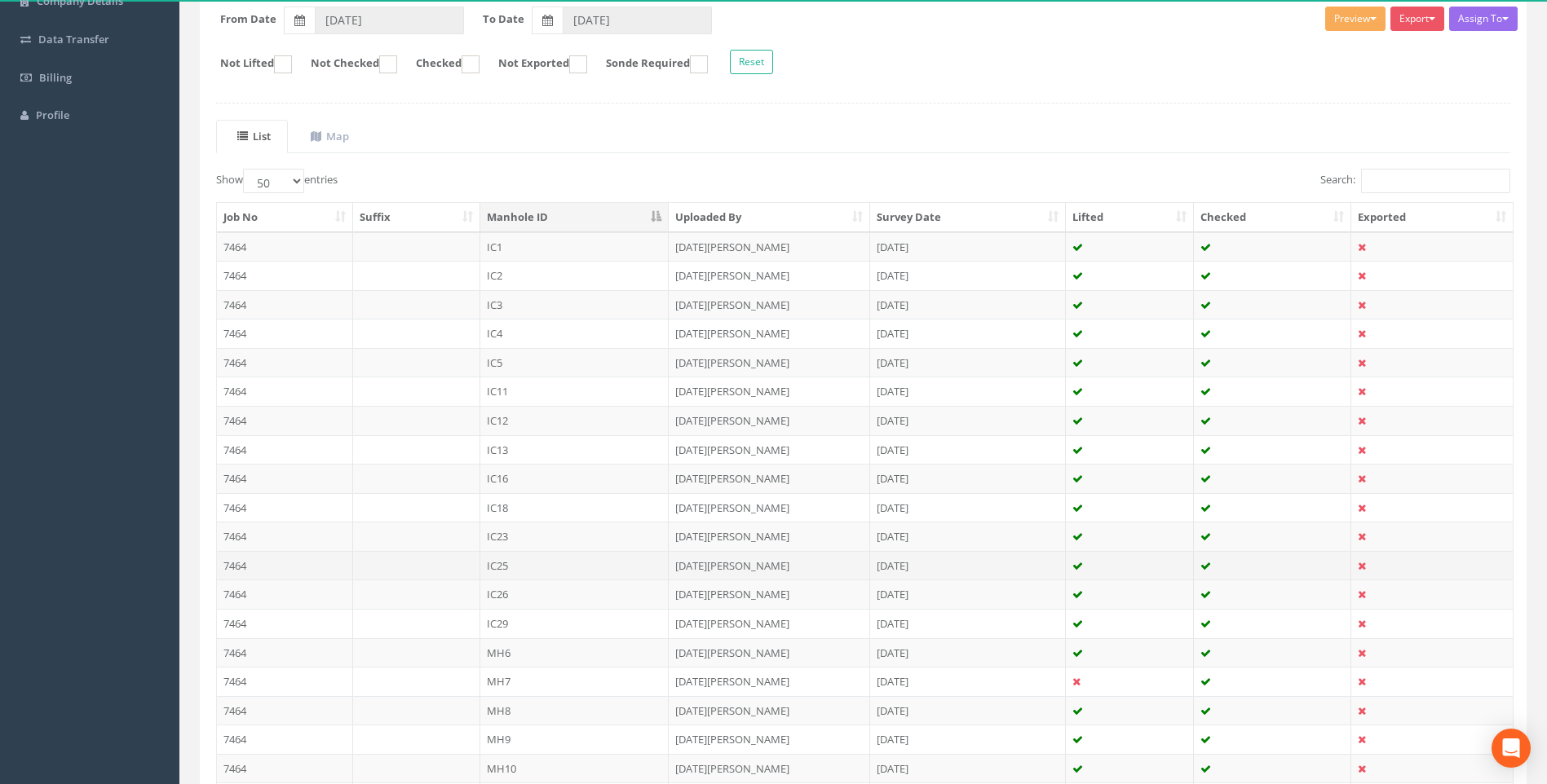
scroll to position [256, 0]
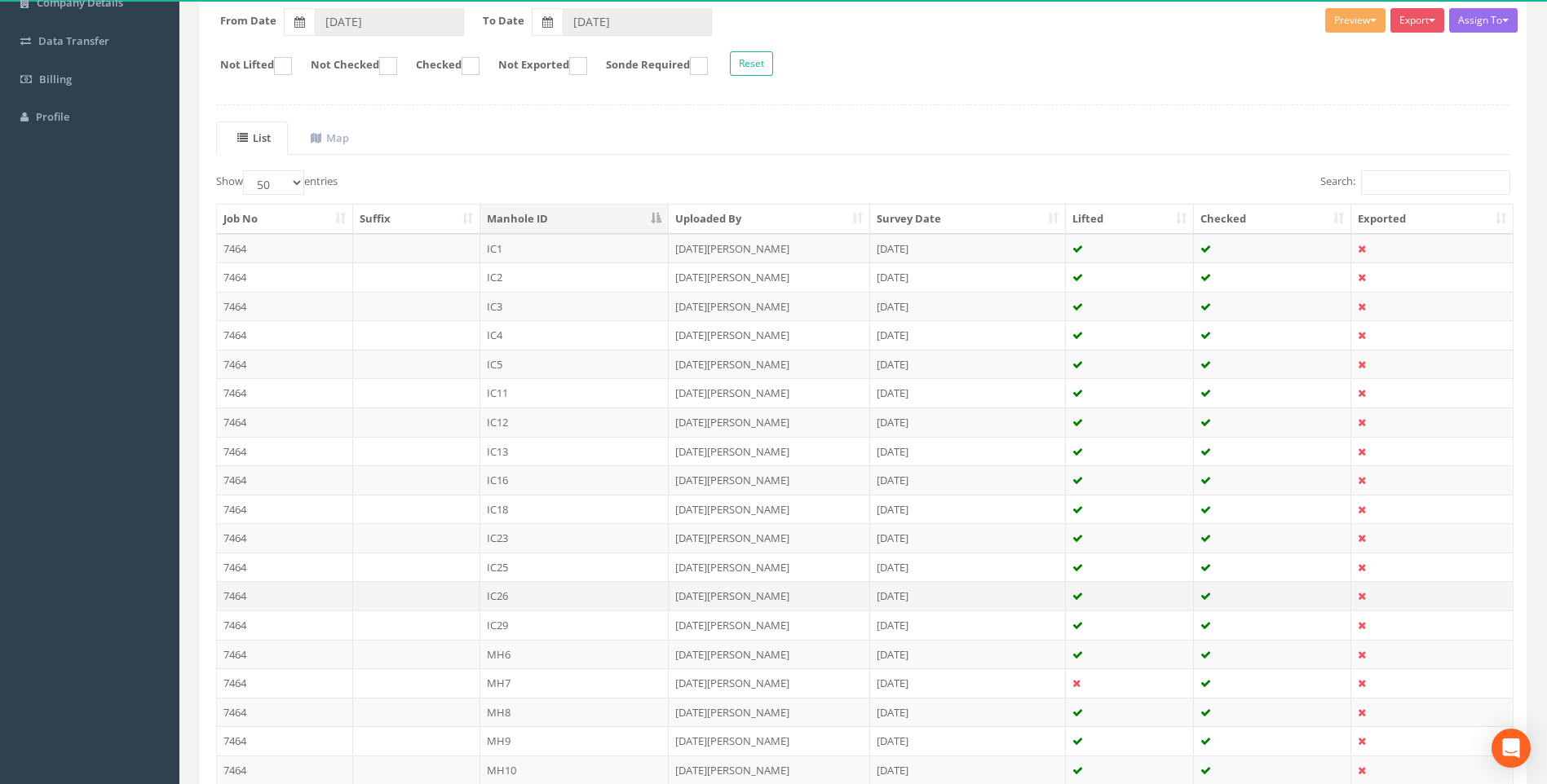
click at [497, 596] on td "IC26" at bounding box center [574, 595] width 189 height 29
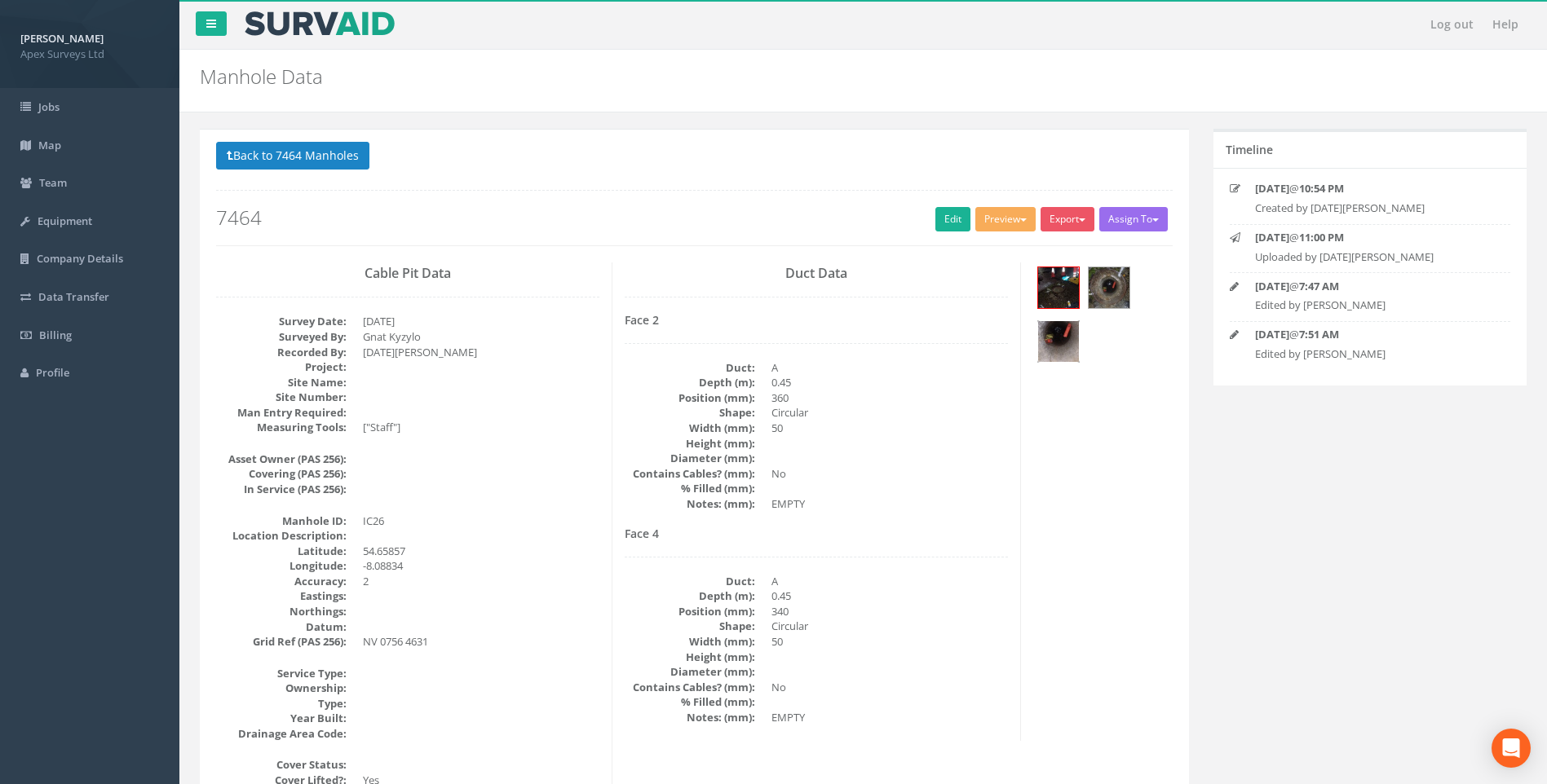
click at [1059, 332] on img at bounding box center [1058, 341] width 41 height 41
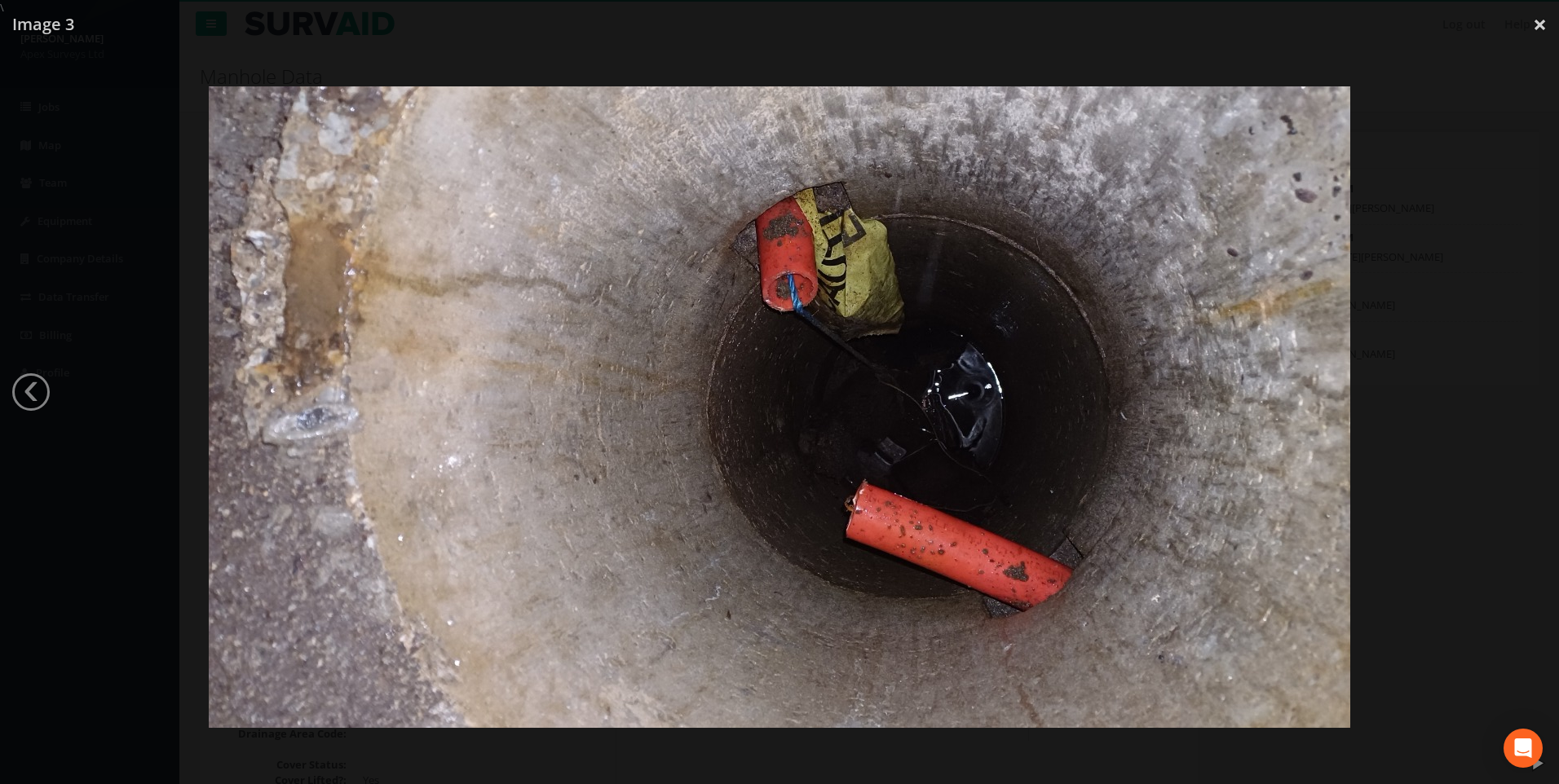
click at [1462, 99] on div at bounding box center [779, 407] width 1559 height 784
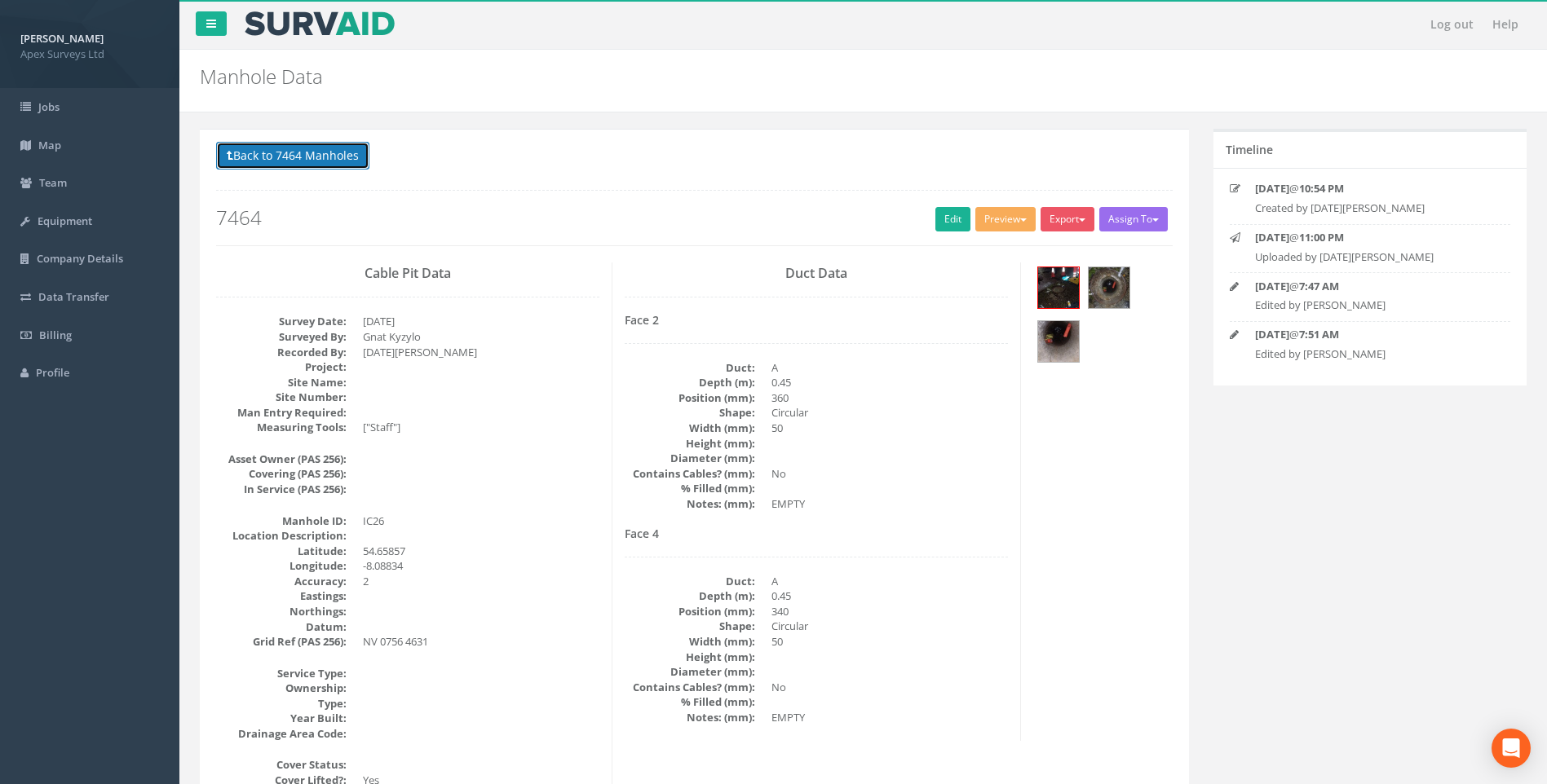
click at [265, 149] on button "Back to 7464 Manholes" at bounding box center [293, 155] width 154 height 28
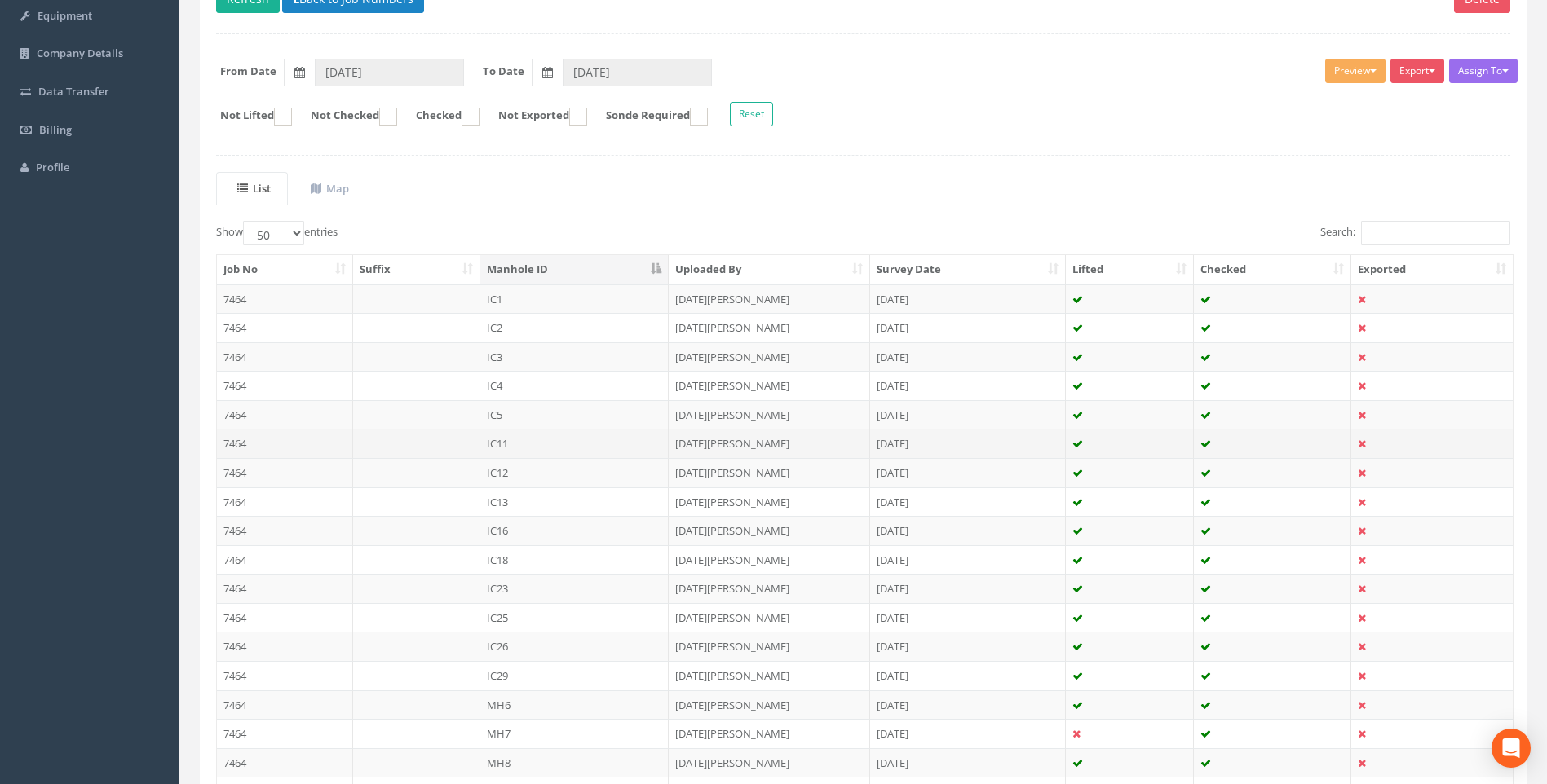
scroll to position [245, 0]
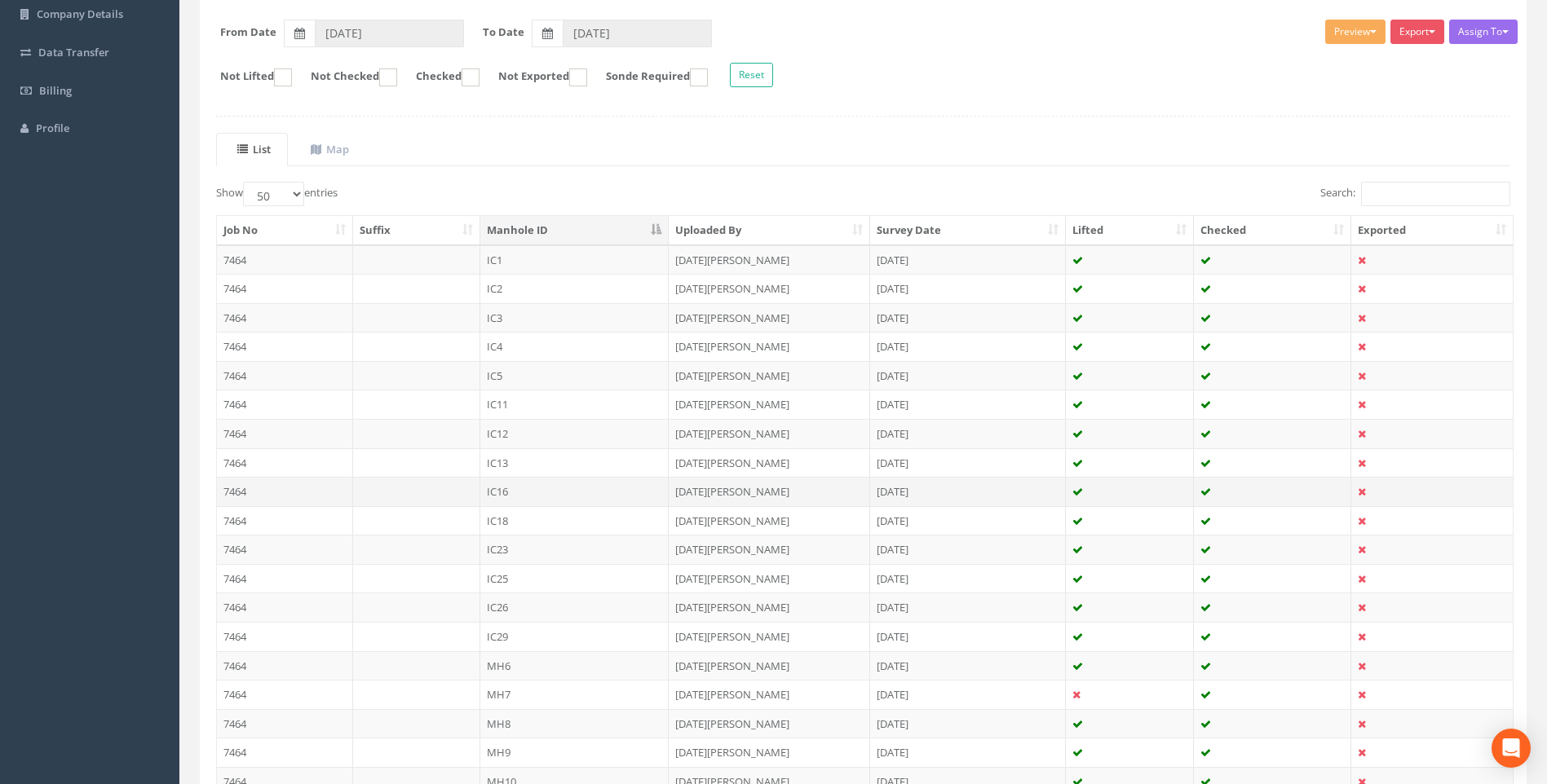
click at [239, 493] on td "7464" at bounding box center [285, 491] width 136 height 29
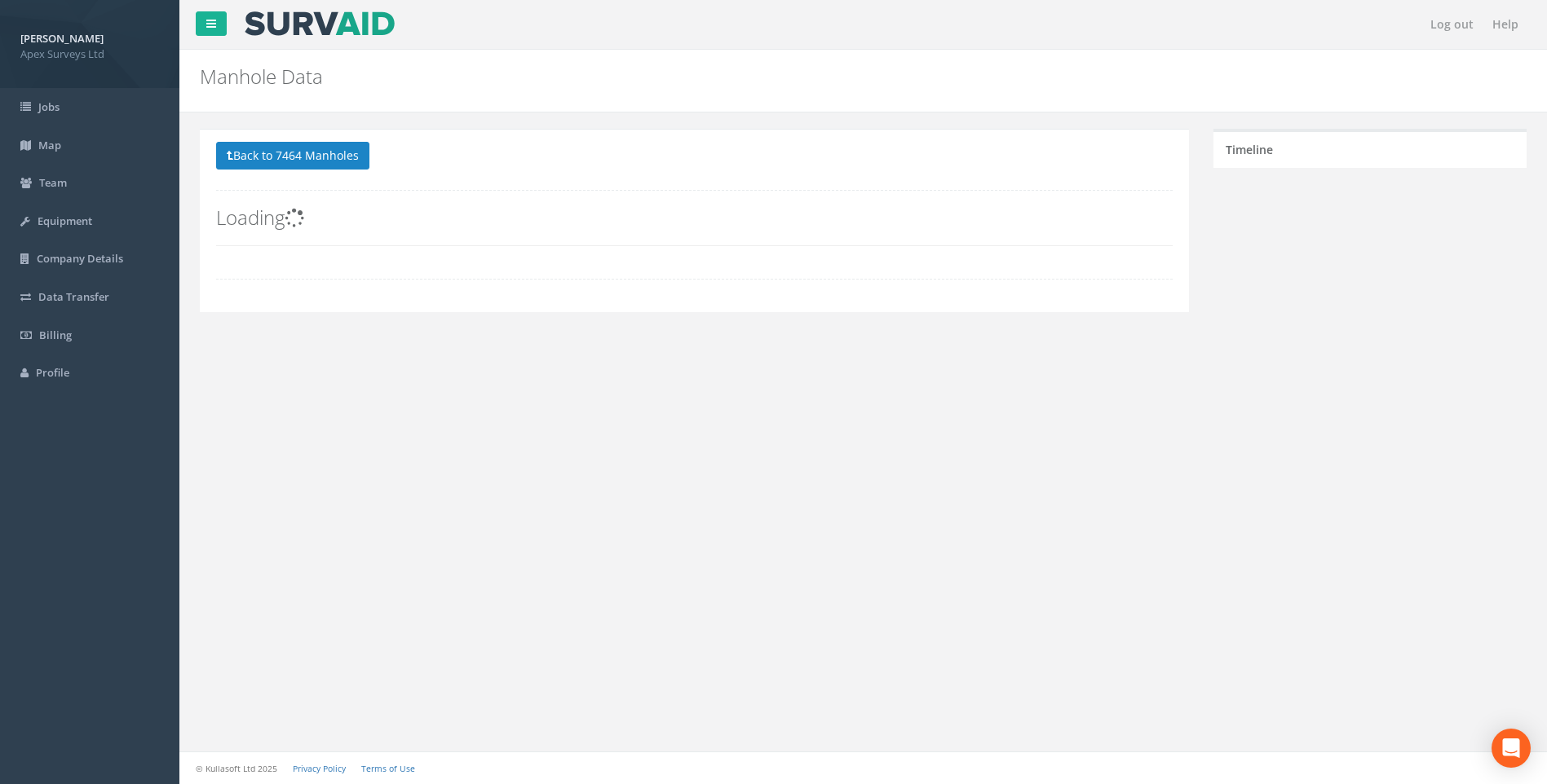
scroll to position [0, 0]
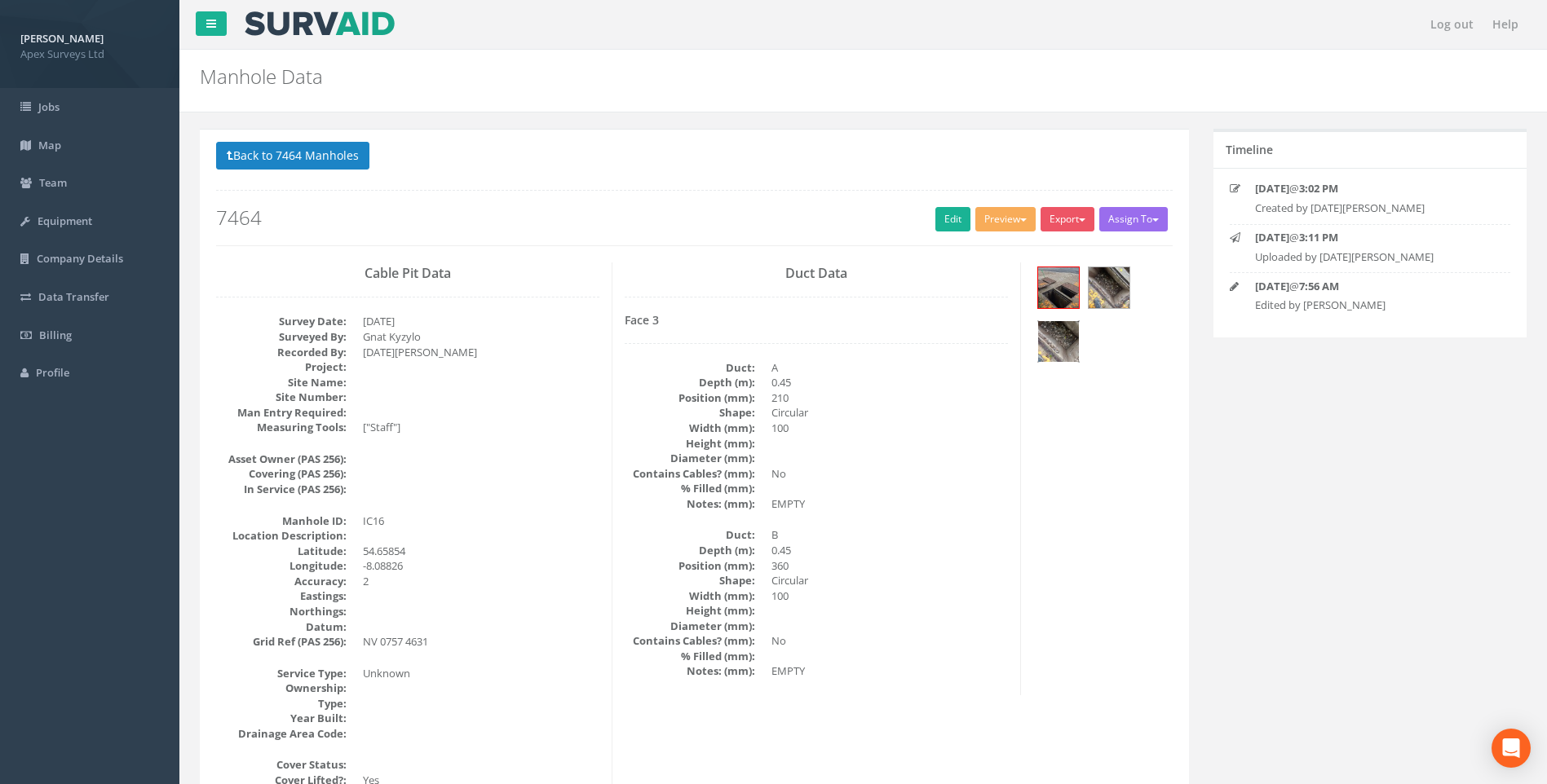
click at [1058, 346] on img at bounding box center [1058, 341] width 41 height 41
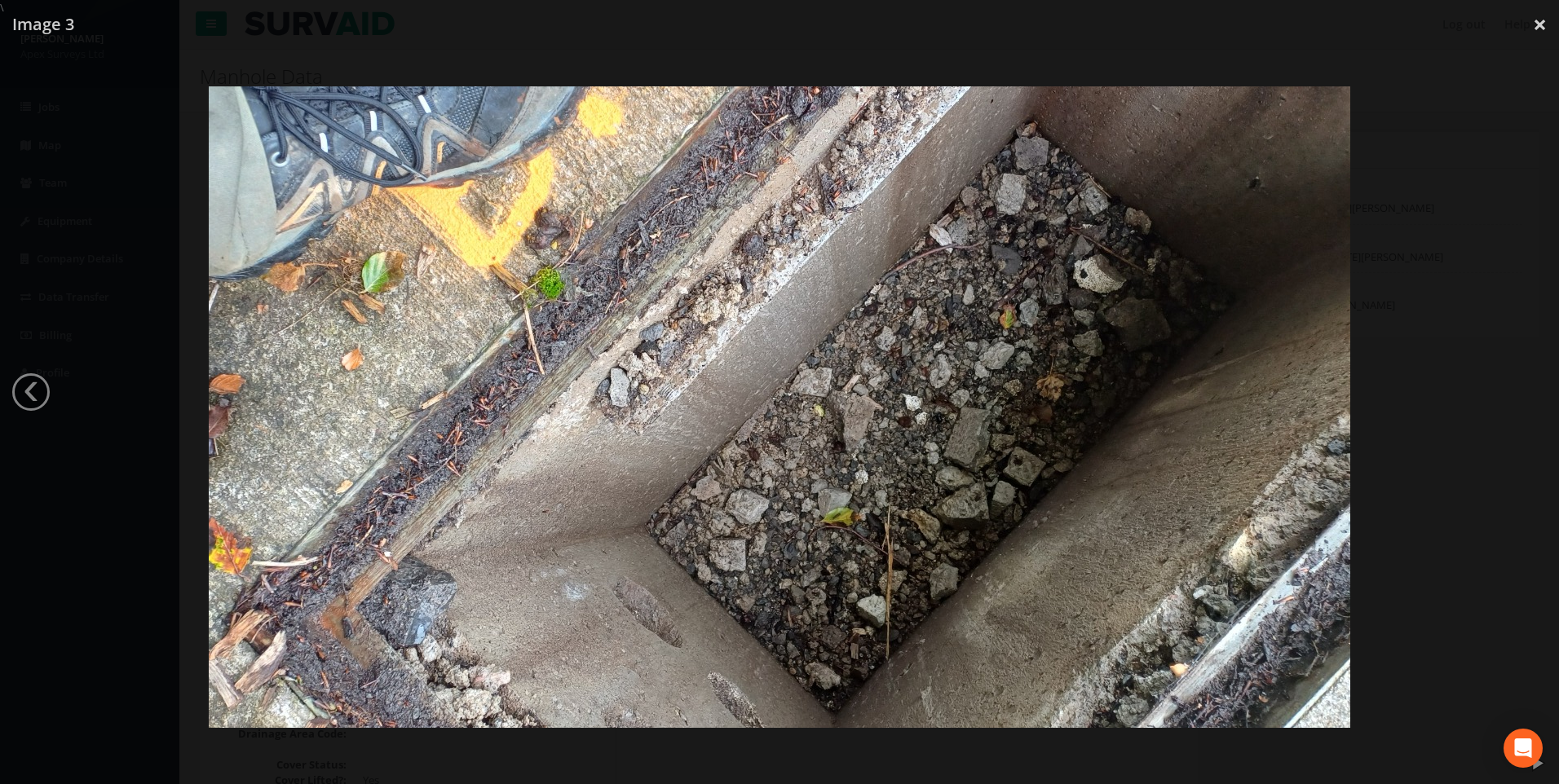
click at [136, 261] on div at bounding box center [779, 407] width 1559 height 784
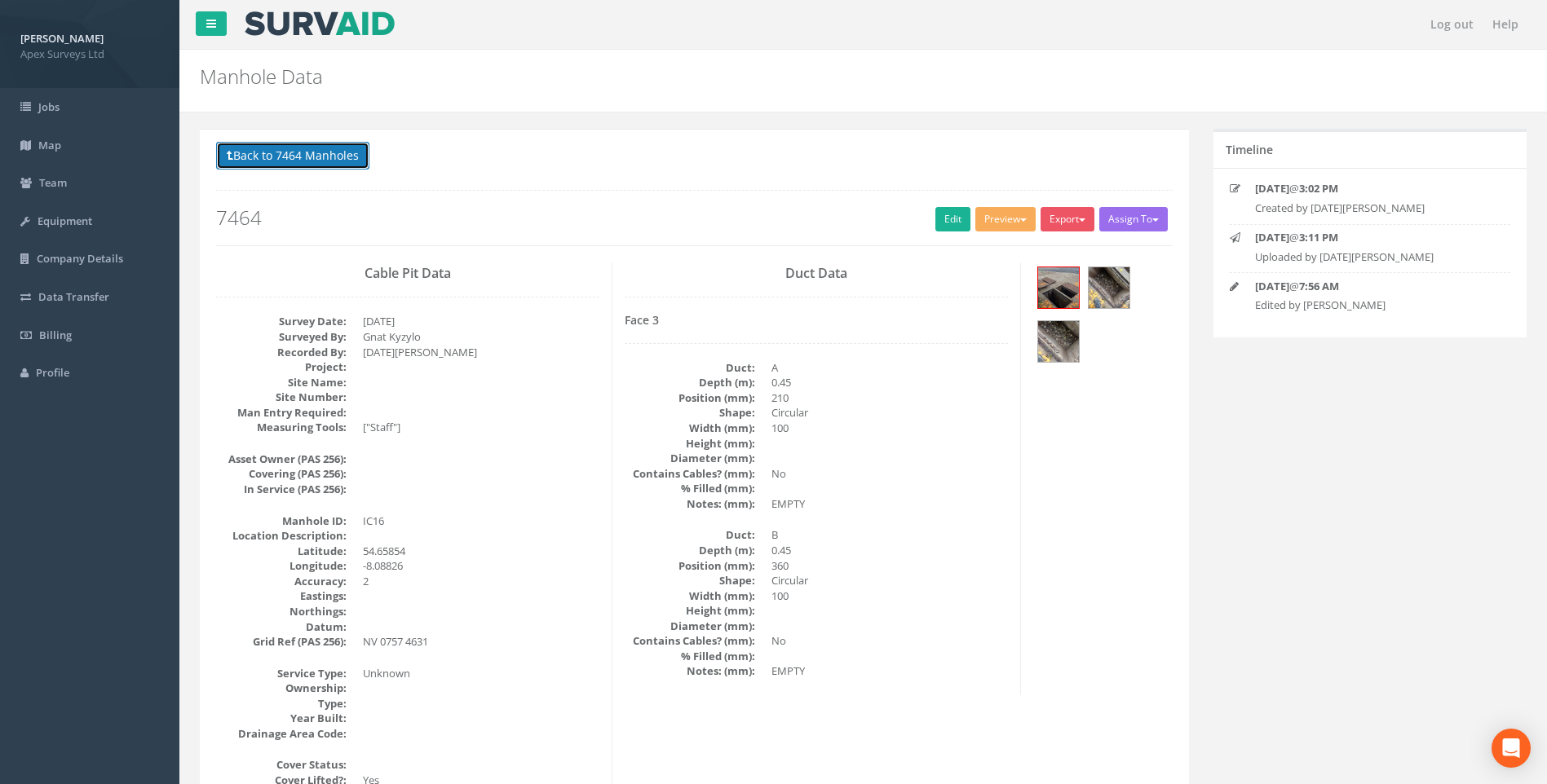
click at [263, 152] on button "Back to 7464 Manholes" at bounding box center [293, 155] width 154 height 28
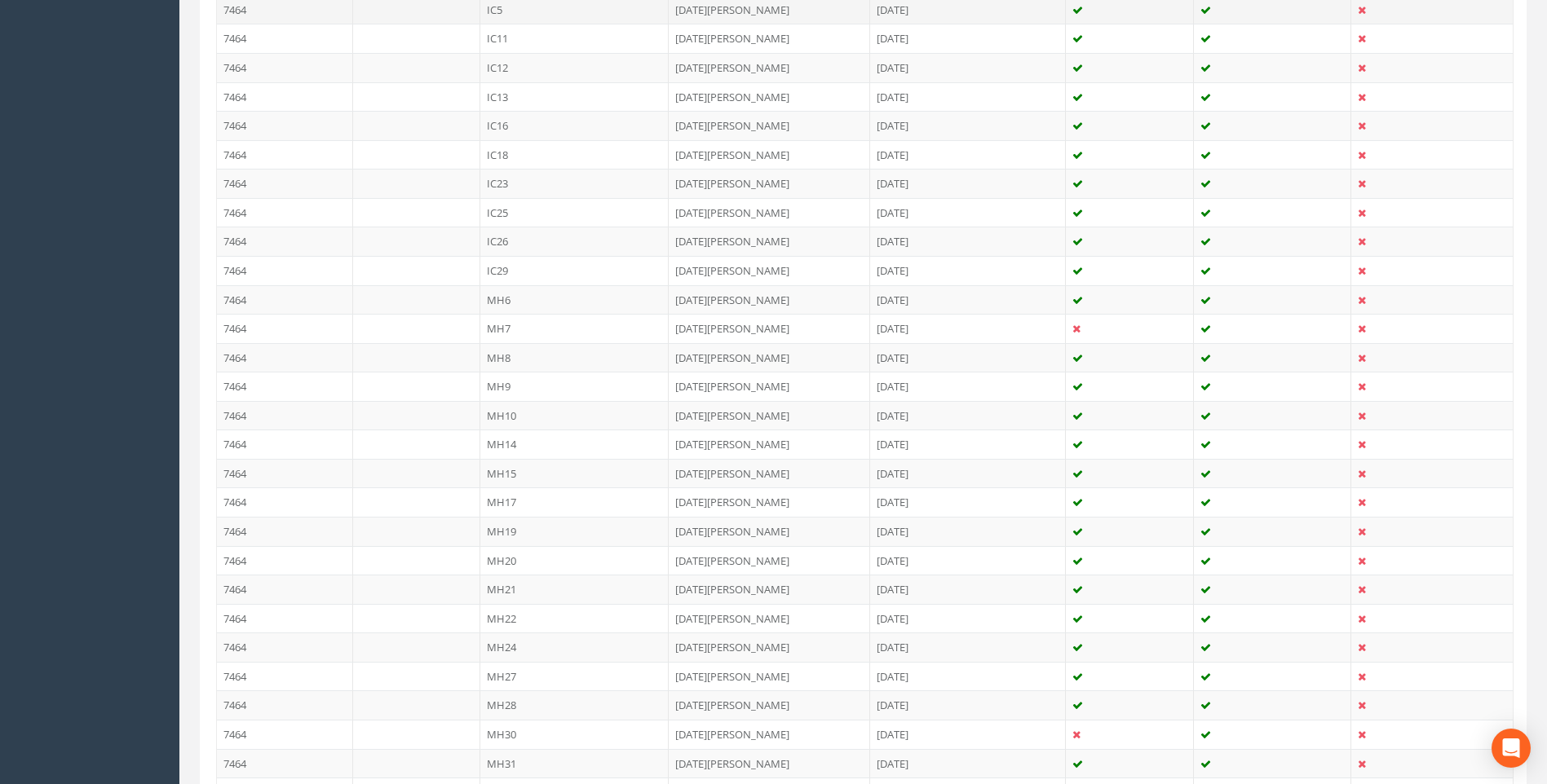
scroll to position [652, 0]
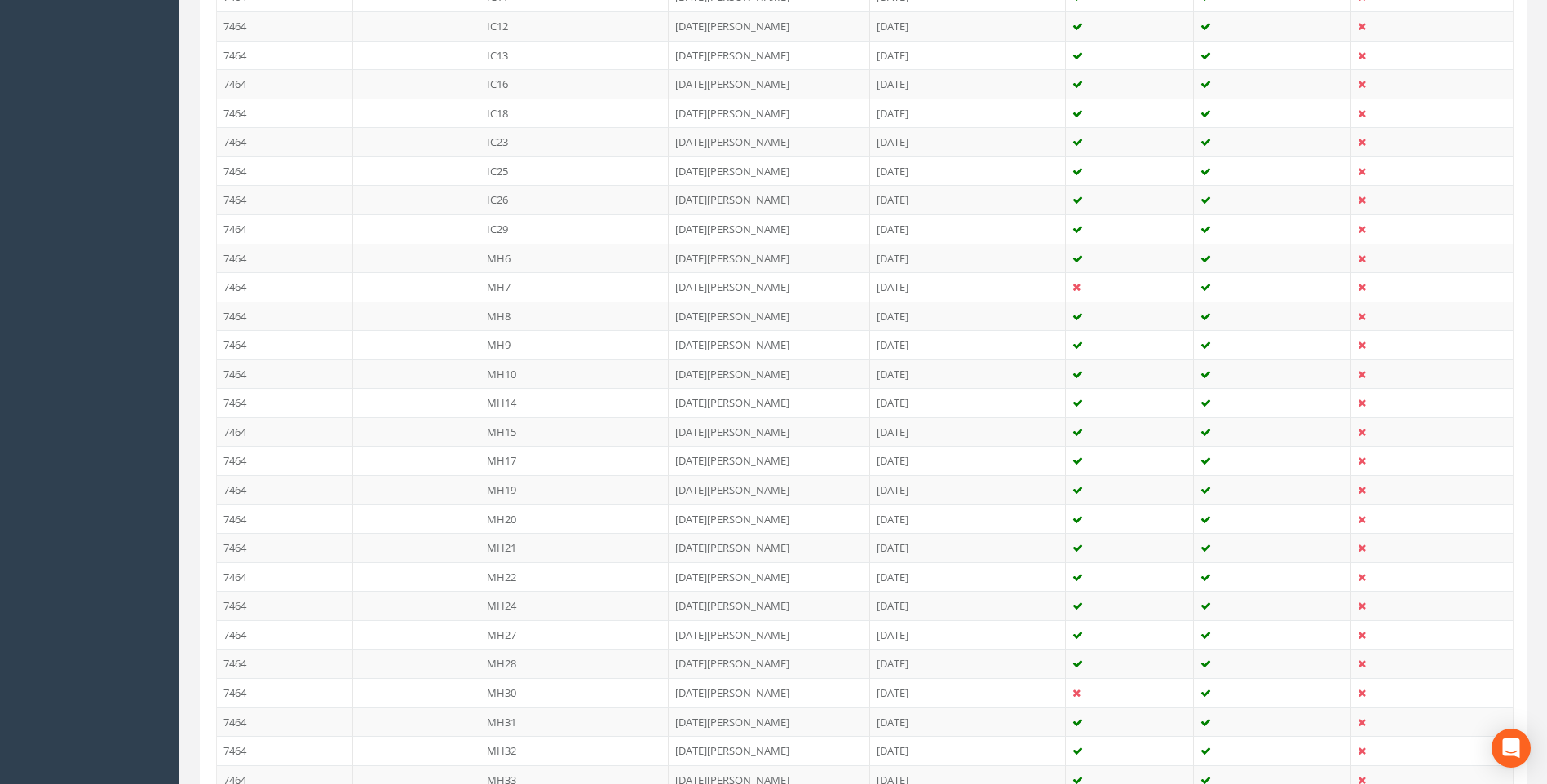
click at [274, 460] on td "7464" at bounding box center [285, 461] width 136 height 29
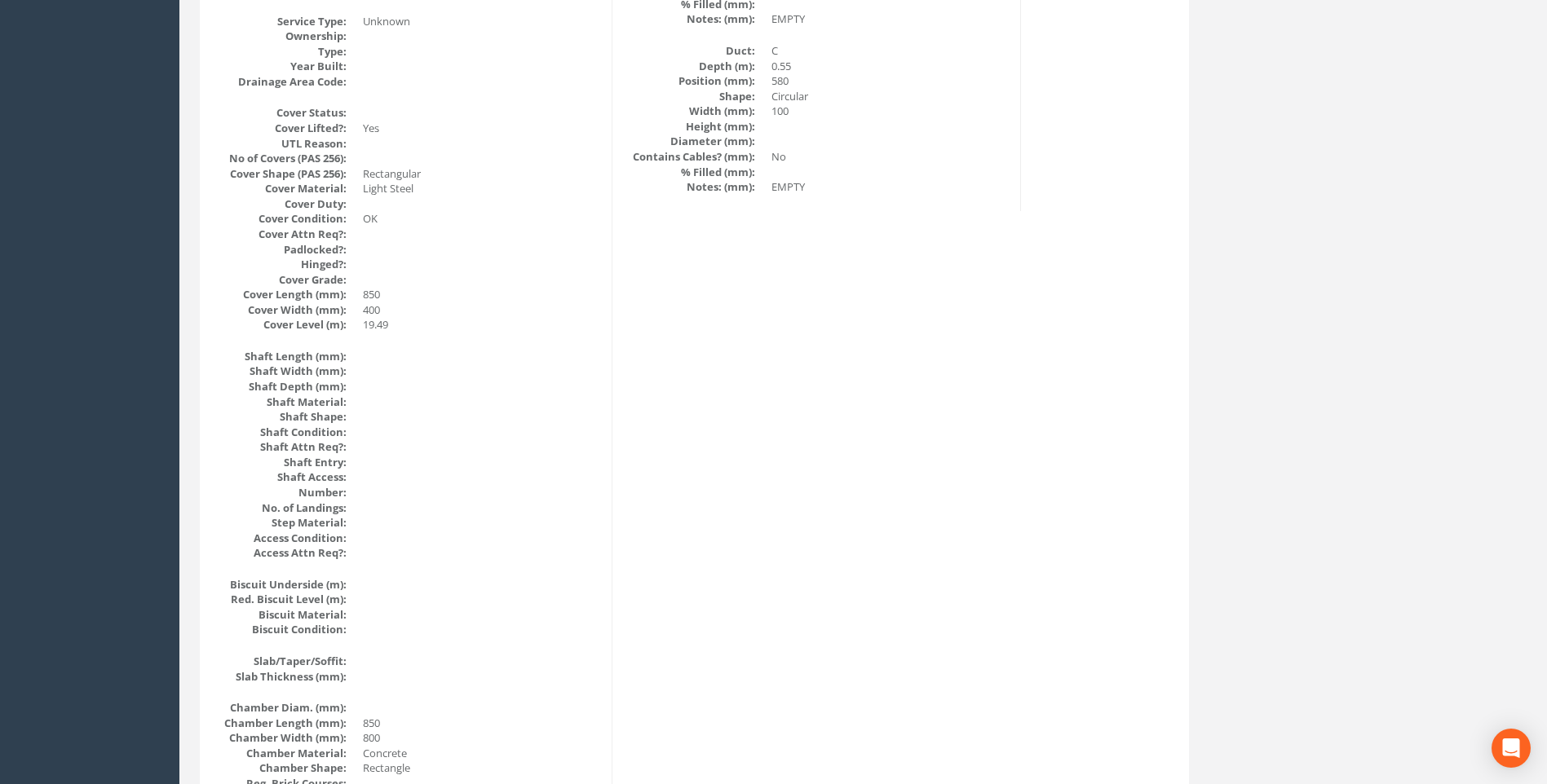
scroll to position [0, 0]
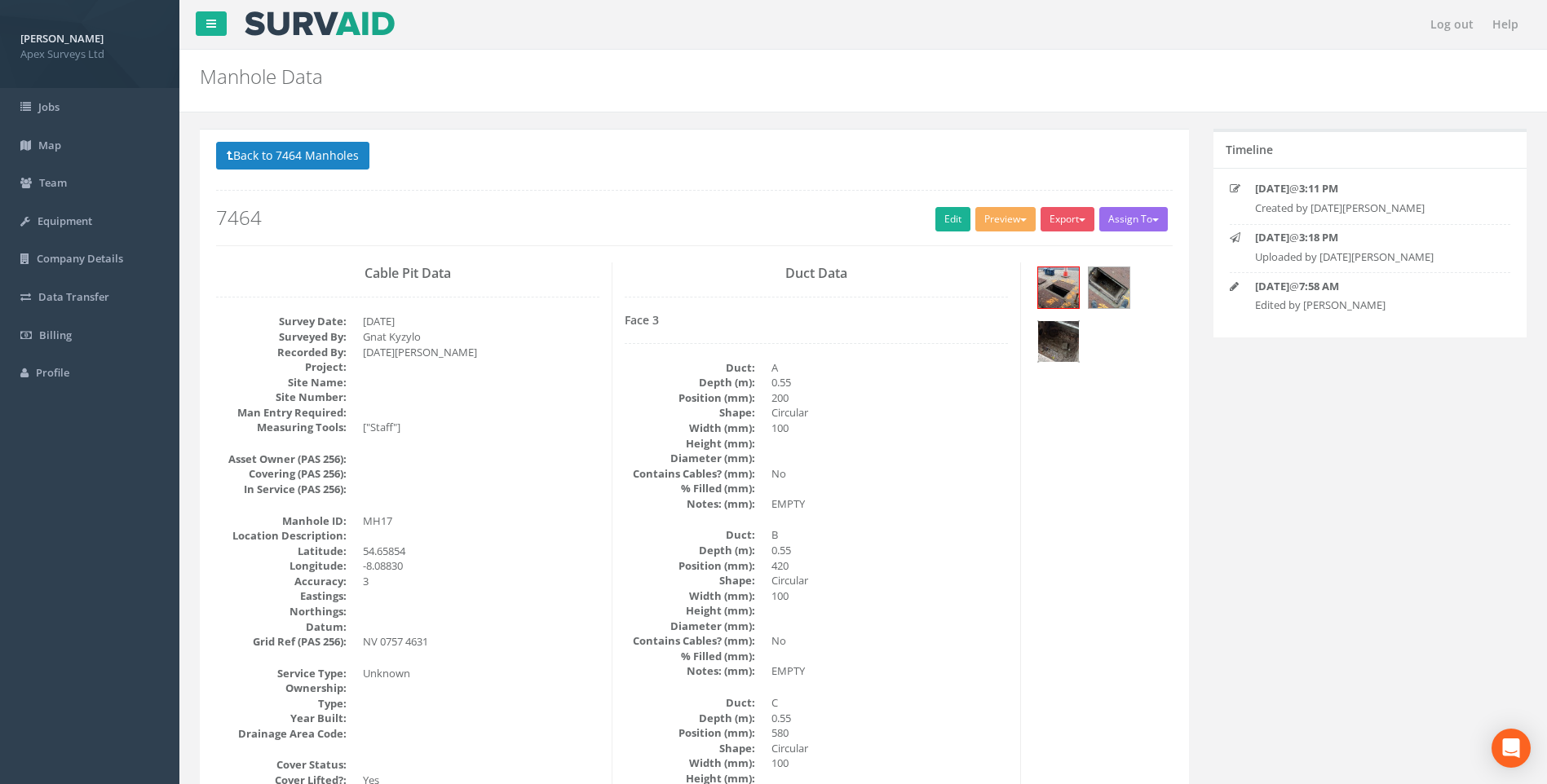
click at [1061, 341] on img at bounding box center [1058, 341] width 41 height 41
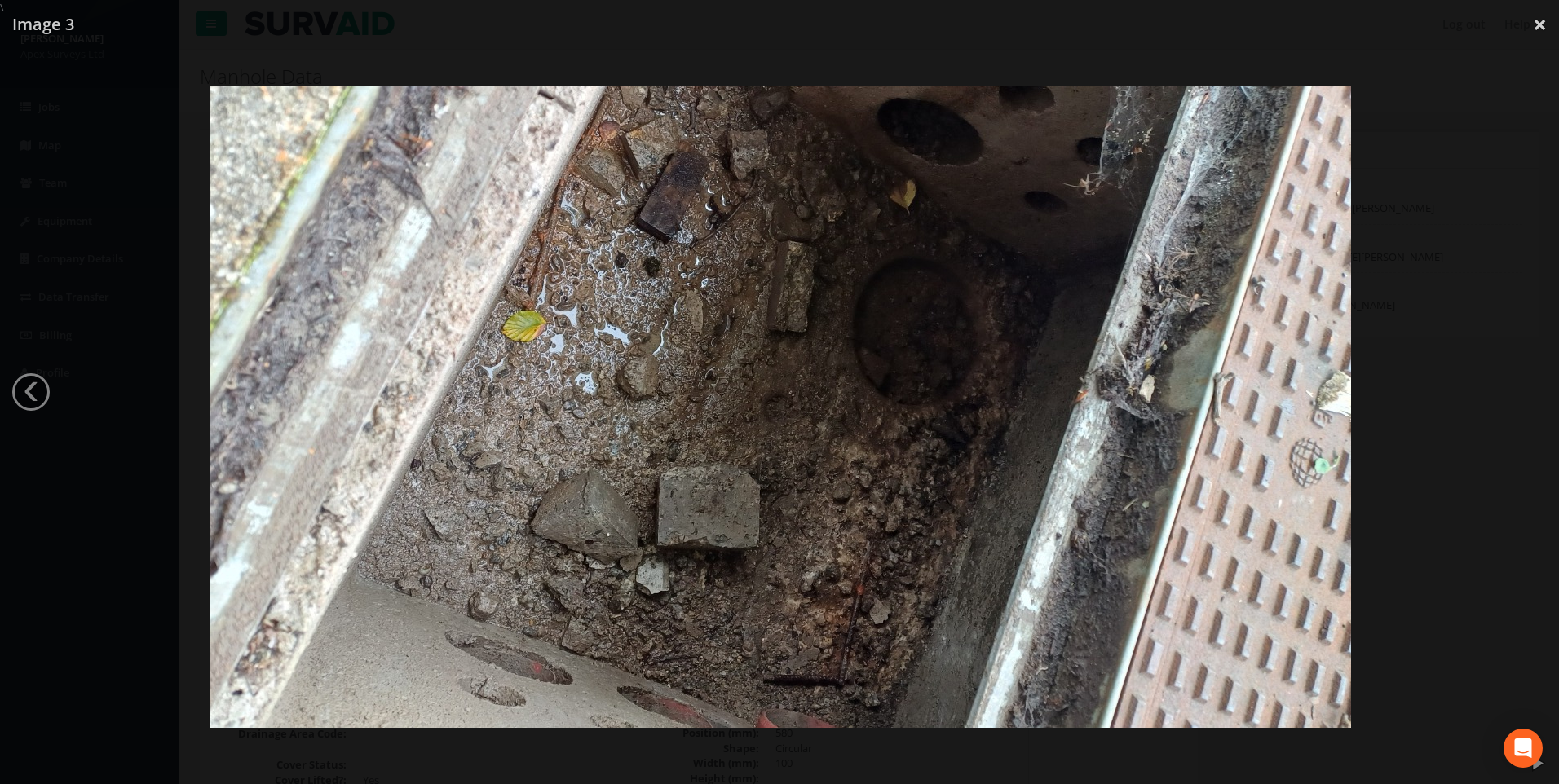
click at [1472, 185] on div at bounding box center [780, 407] width 1559 height 784
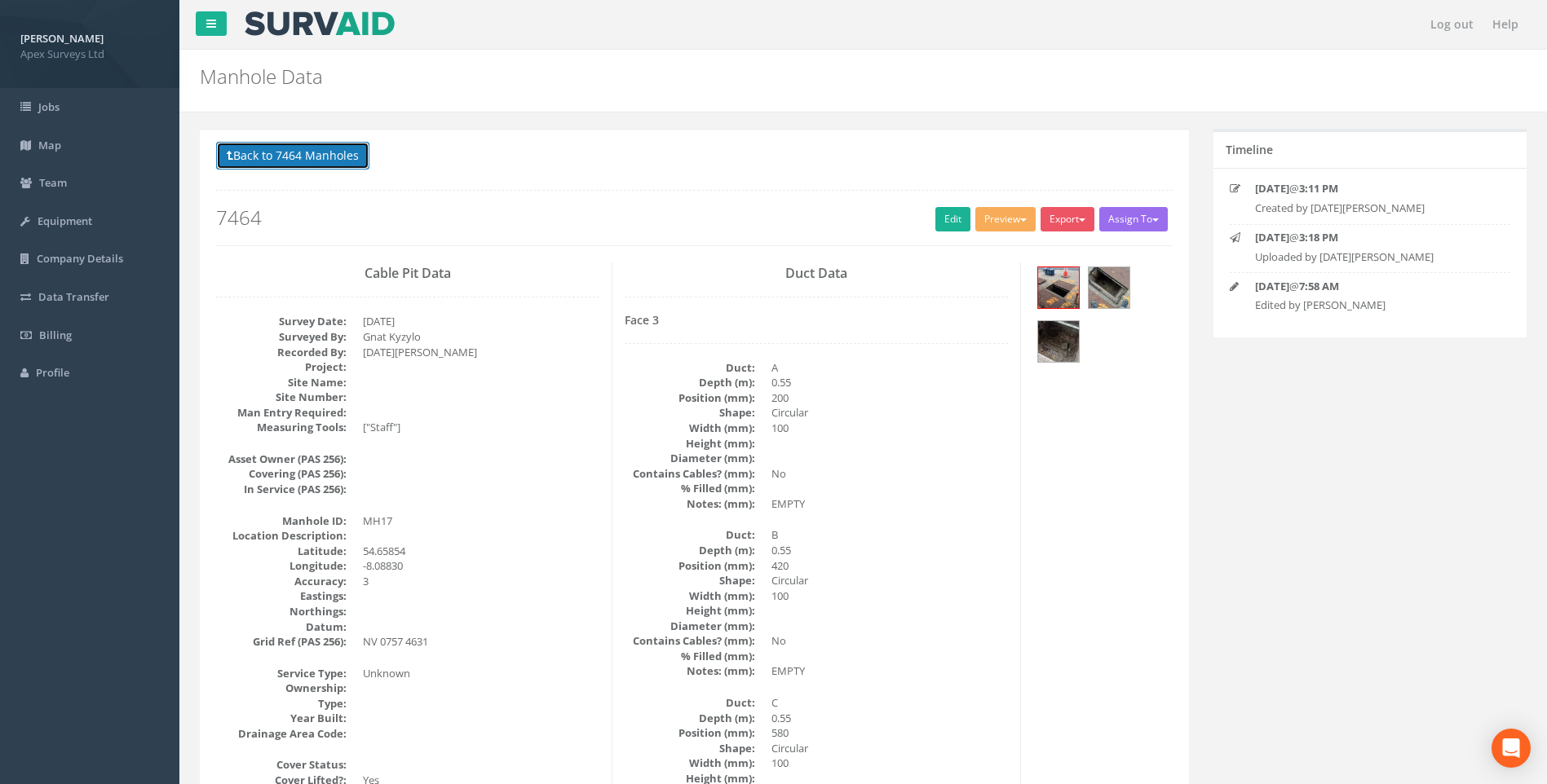
click at [325, 160] on button "Back to 7464 Manholes" at bounding box center [293, 155] width 154 height 28
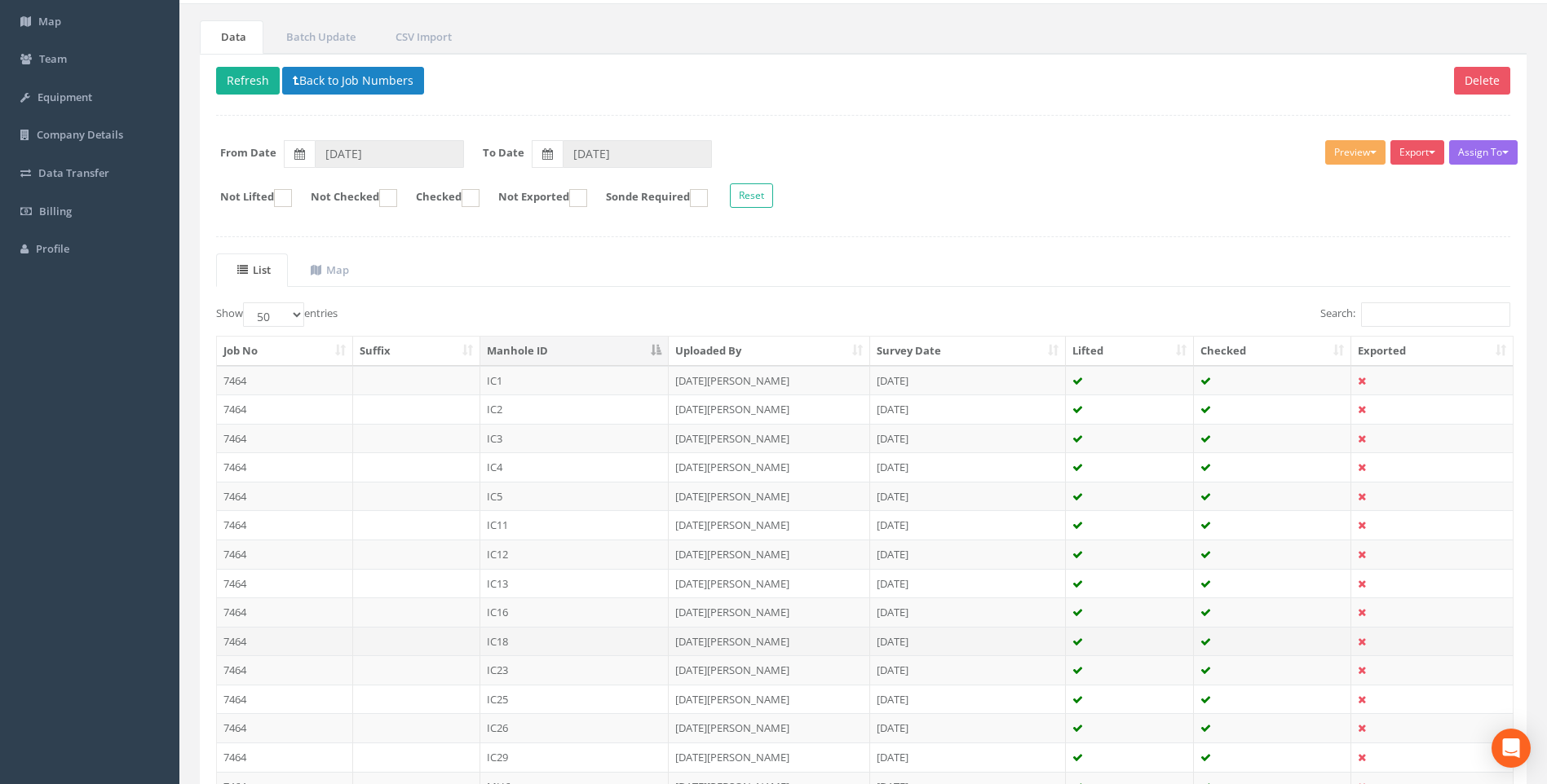
scroll to position [571, 0]
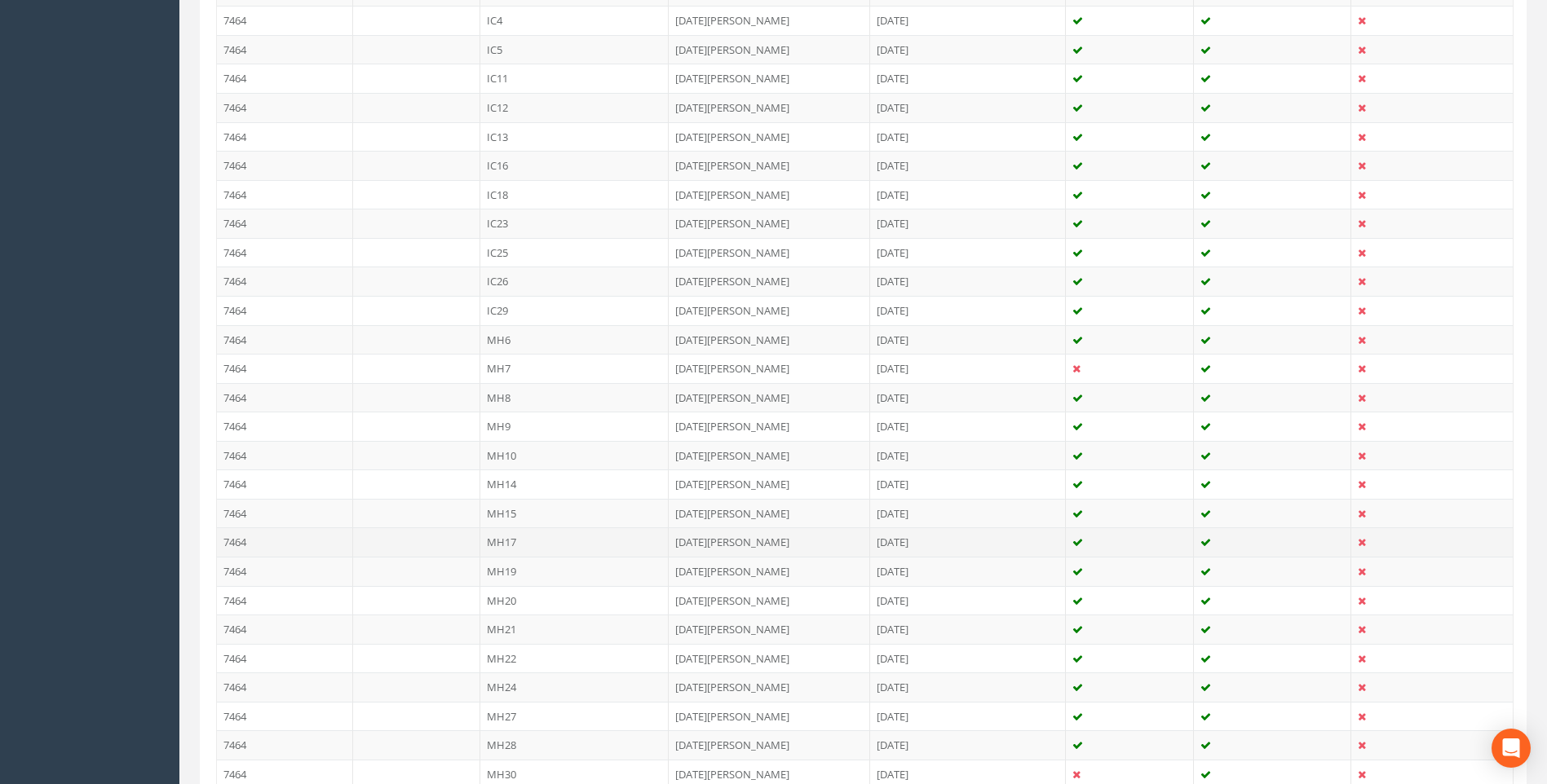
click at [525, 539] on td "MH17" at bounding box center [574, 542] width 189 height 29
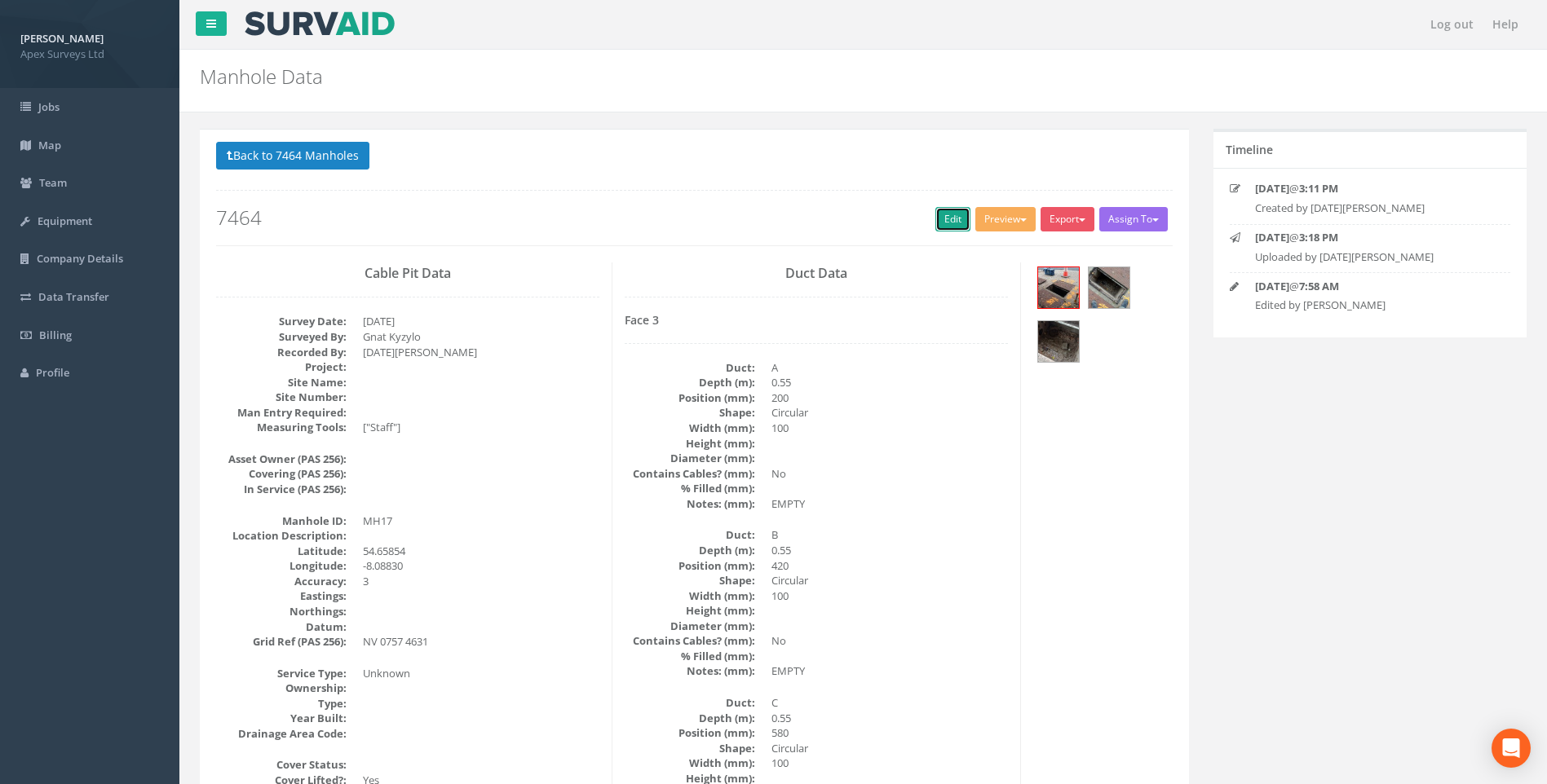
click at [939, 216] on link "Edit" at bounding box center [952, 219] width 35 height 24
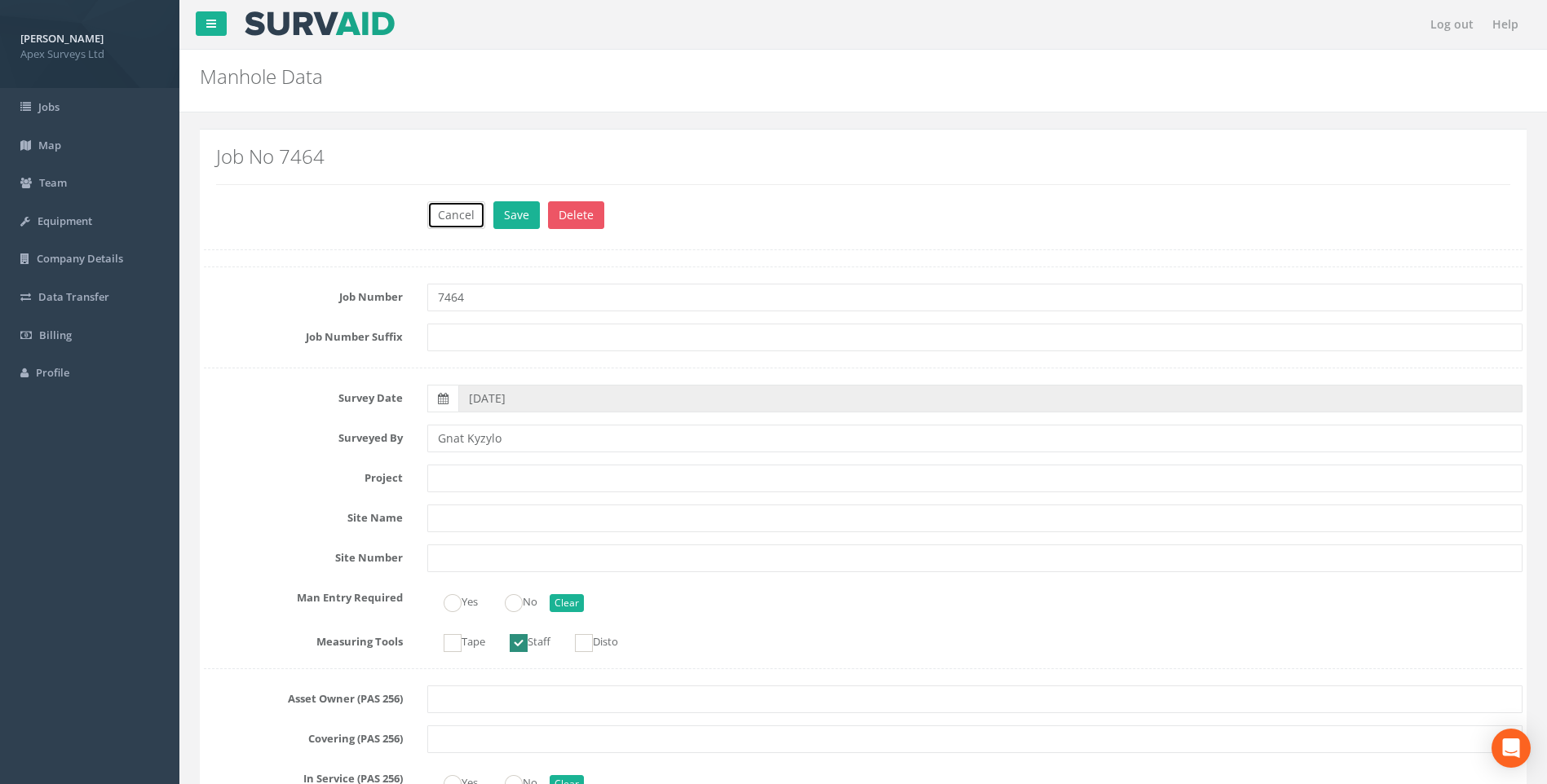
click at [448, 214] on button "Cancel" at bounding box center [456, 215] width 58 height 28
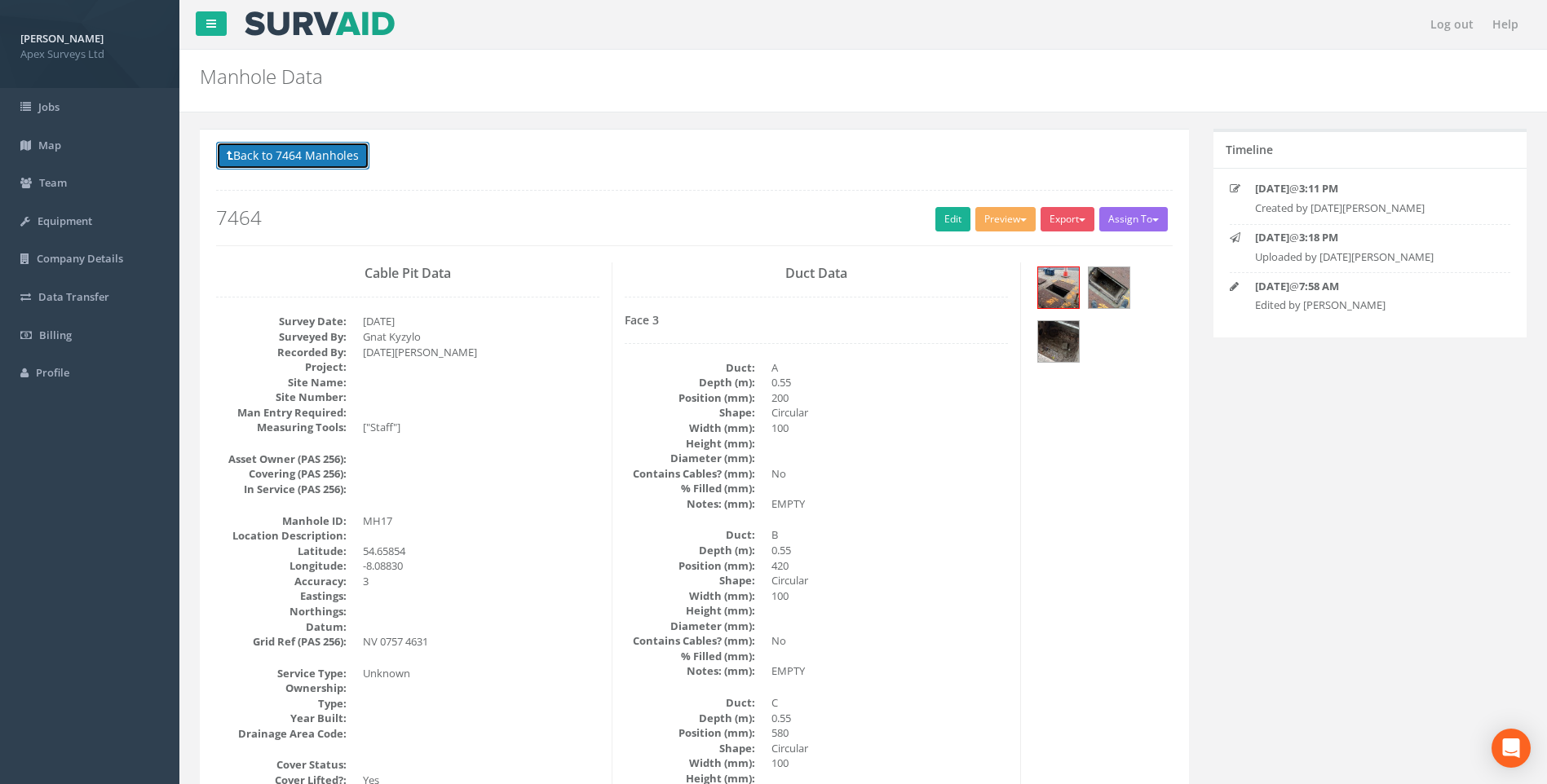
click at [239, 157] on button "Back to 7464 Manholes" at bounding box center [293, 155] width 154 height 28
